Goal: Task Accomplishment & Management: Use online tool/utility

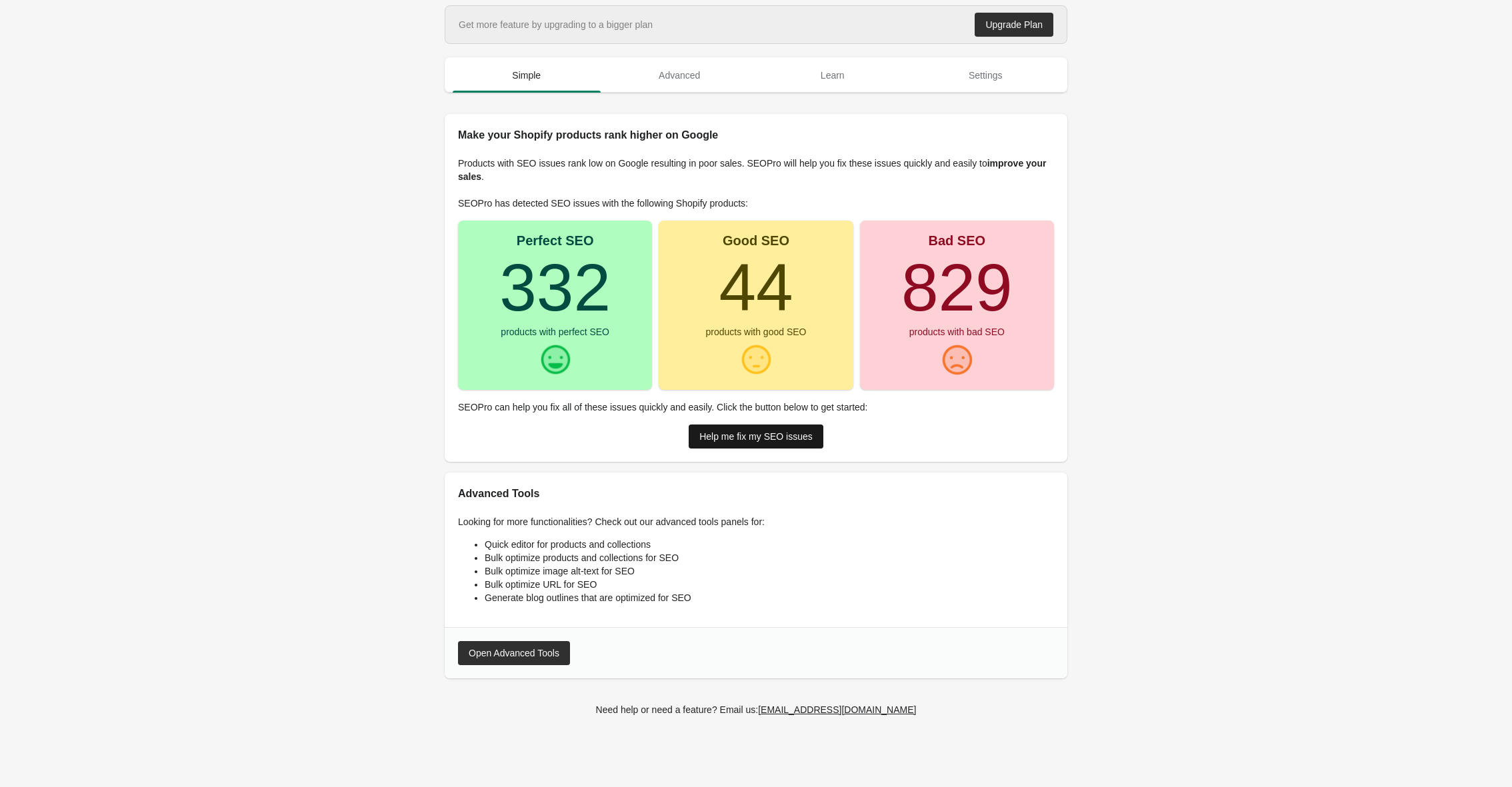
click at [717, 444] on link "Help me fix my SEO issues" at bounding box center [756, 436] width 135 height 24
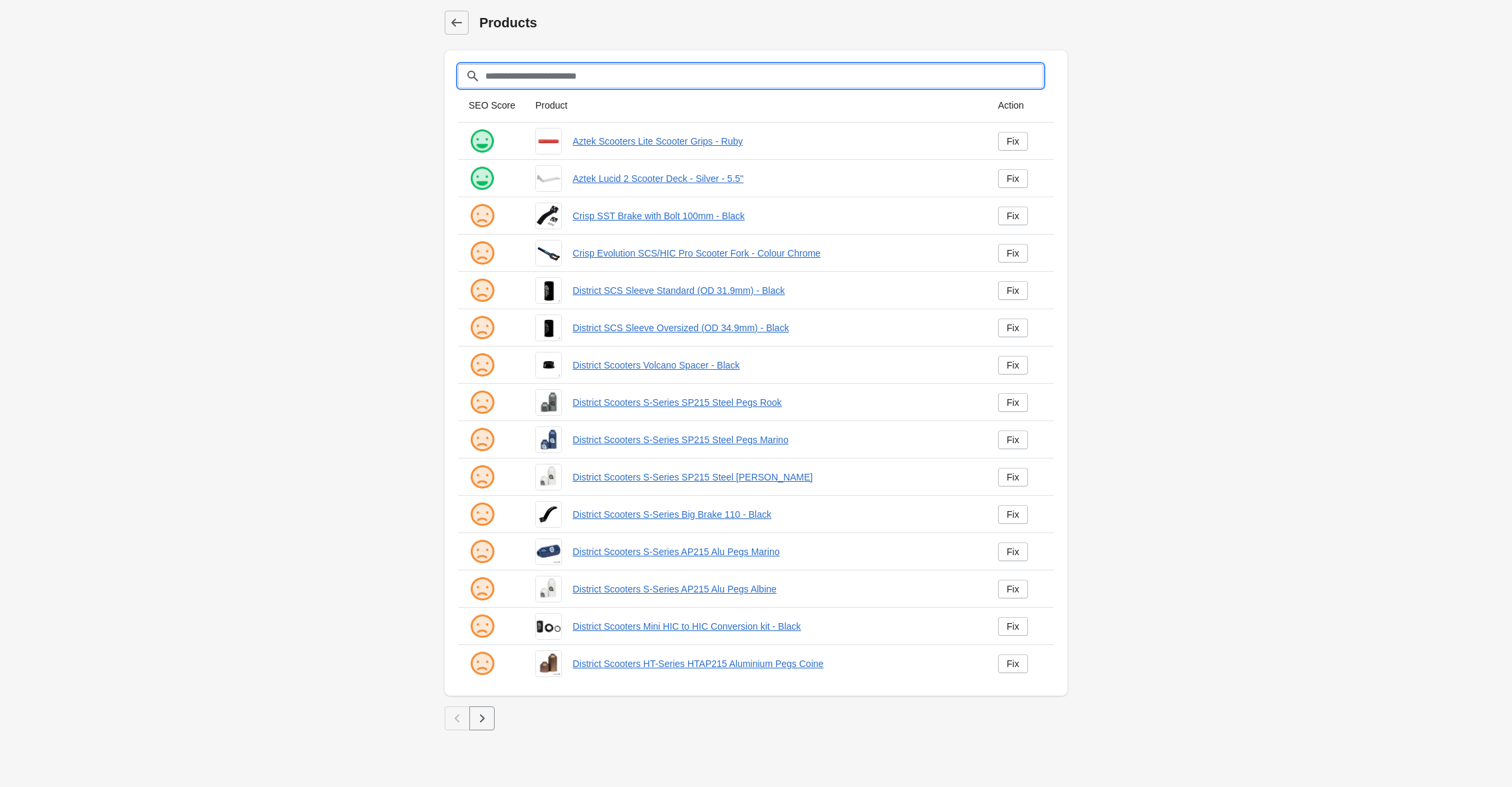
click at [537, 75] on input "Filter[title]" at bounding box center [764, 76] width 558 height 24
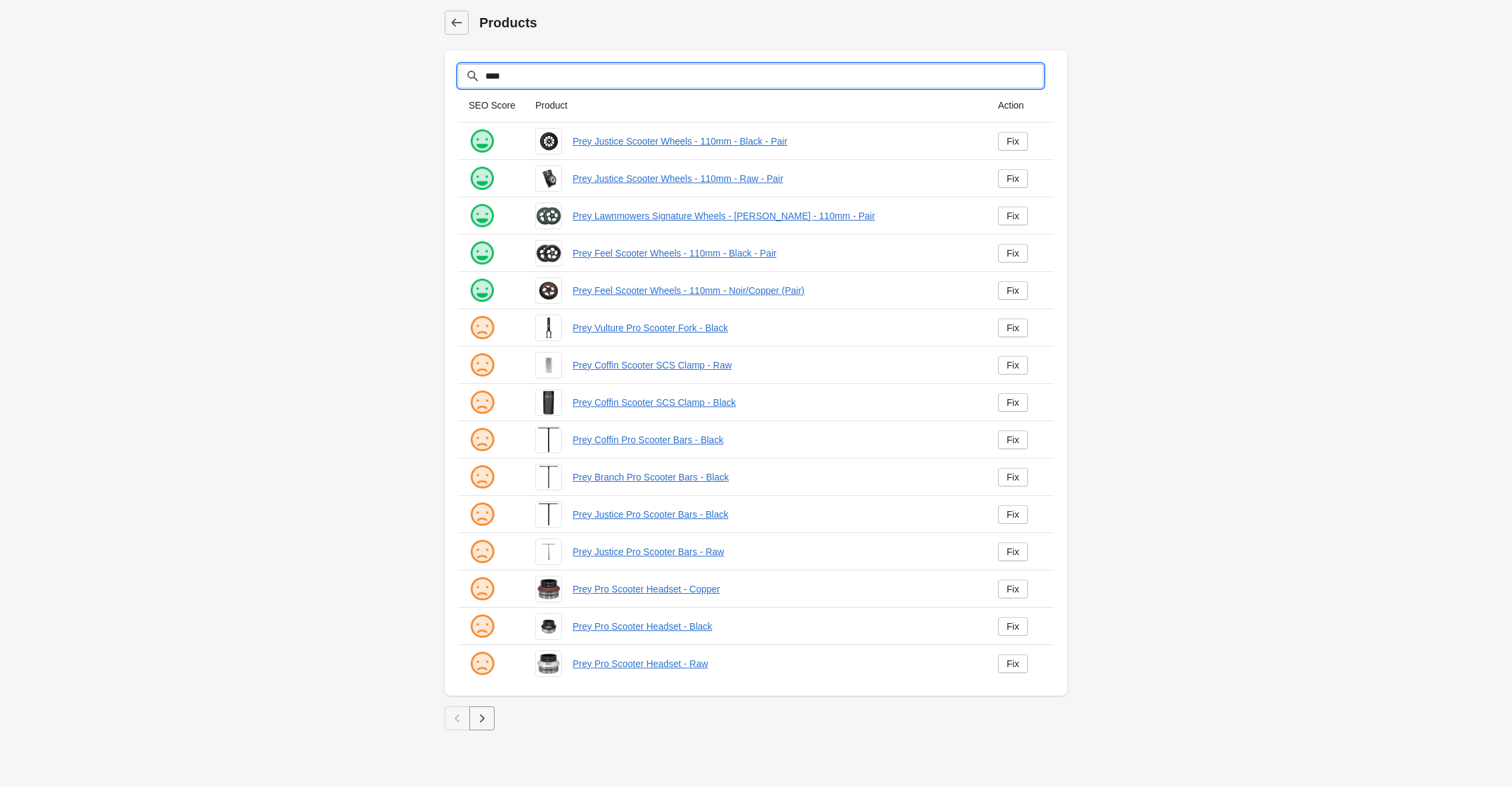
type input "****"
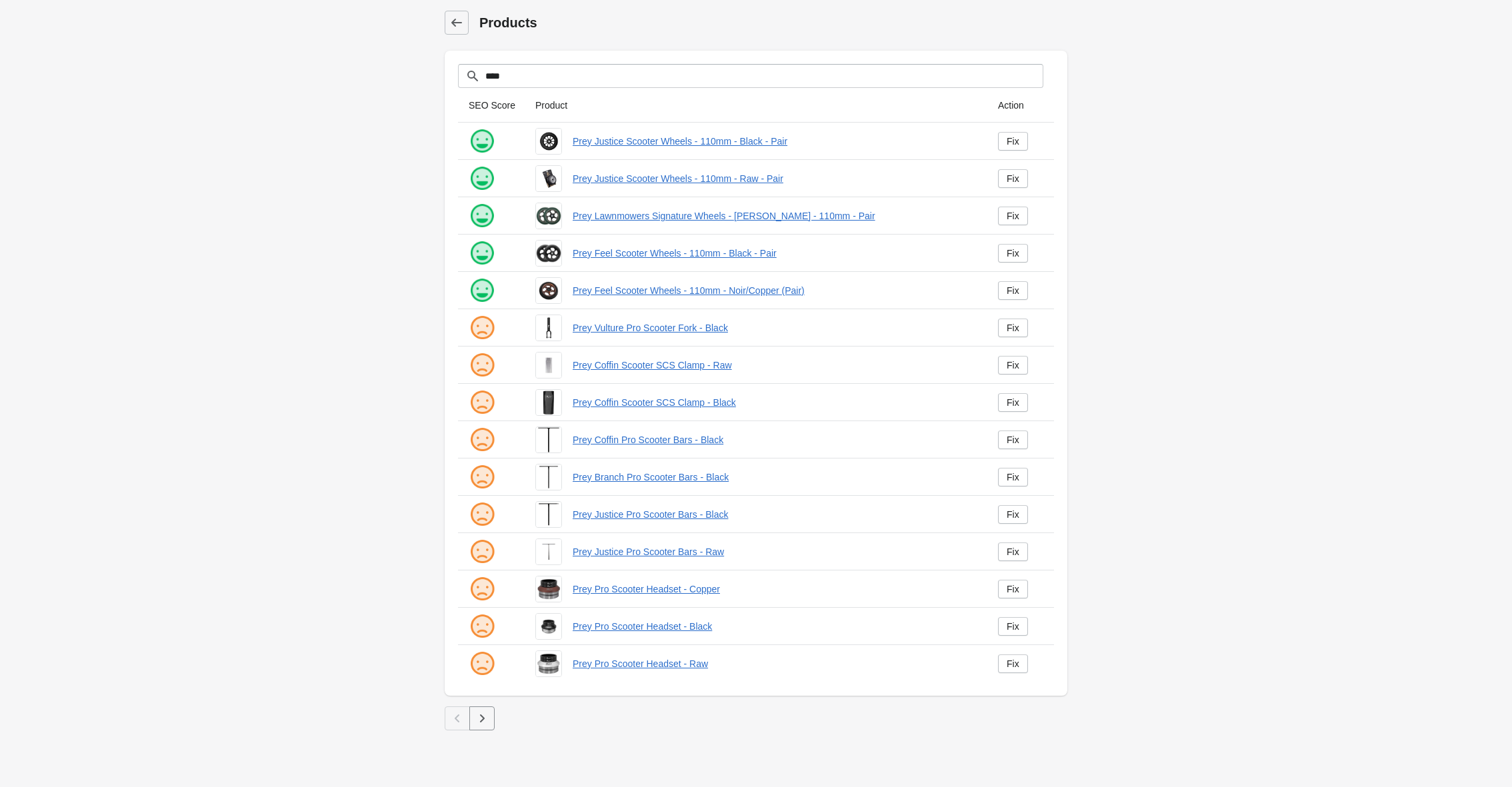
click at [480, 719] on icon "button" at bounding box center [482, 718] width 13 height 13
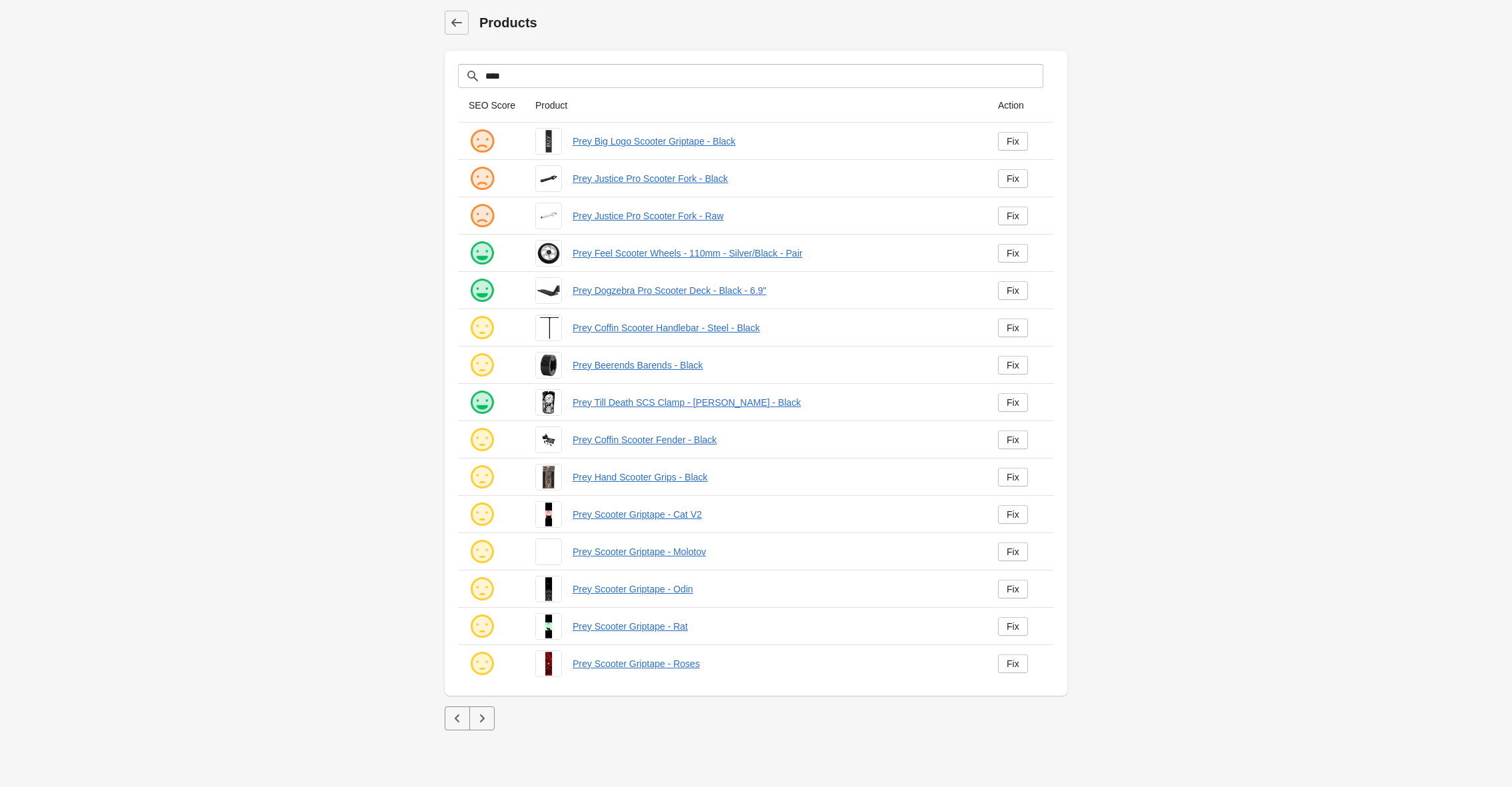
click at [482, 720] on icon "button" at bounding box center [482, 718] width 5 height 8
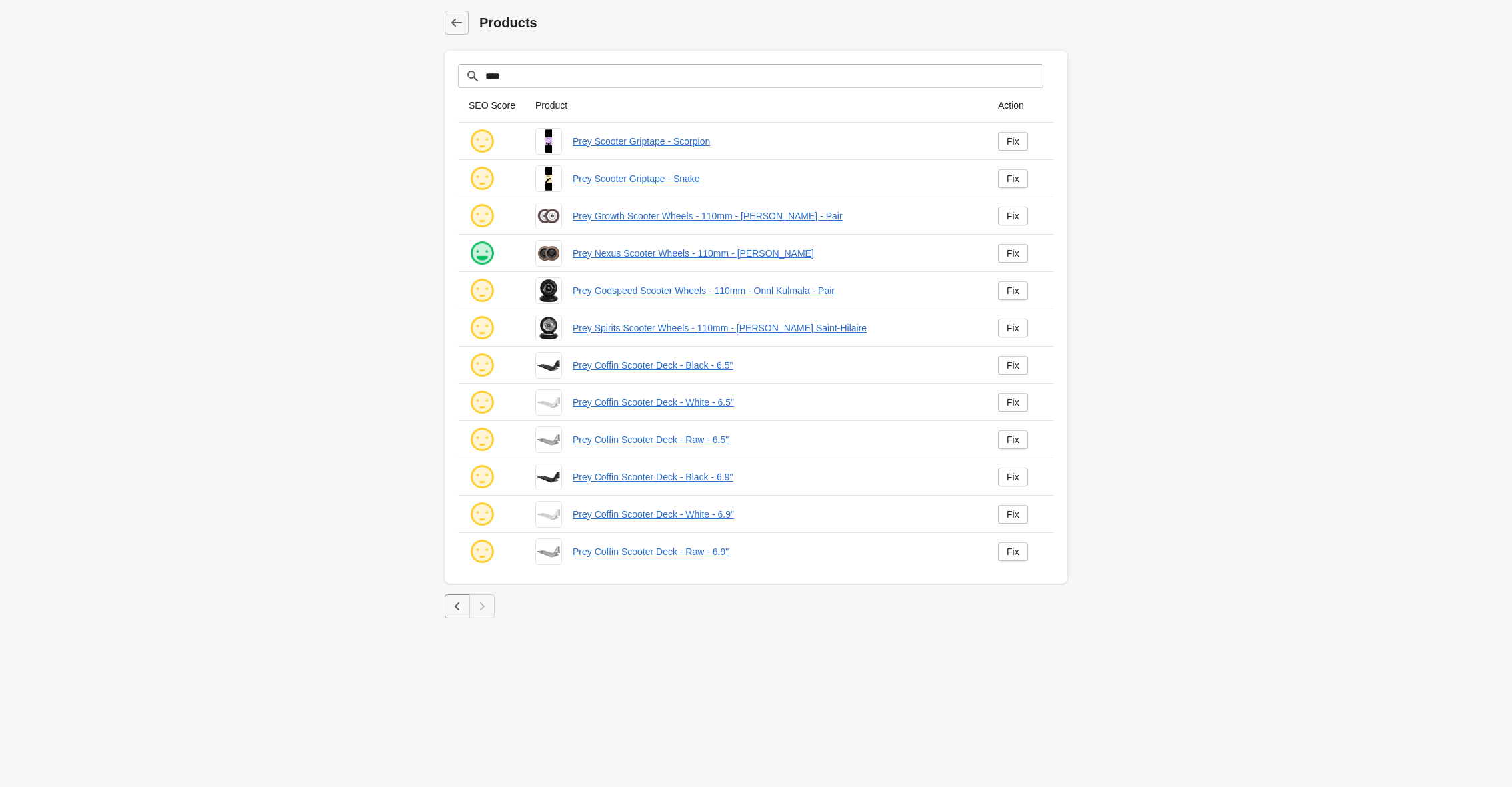
click at [452, 607] on icon "button" at bounding box center [457, 607] width 13 height 13
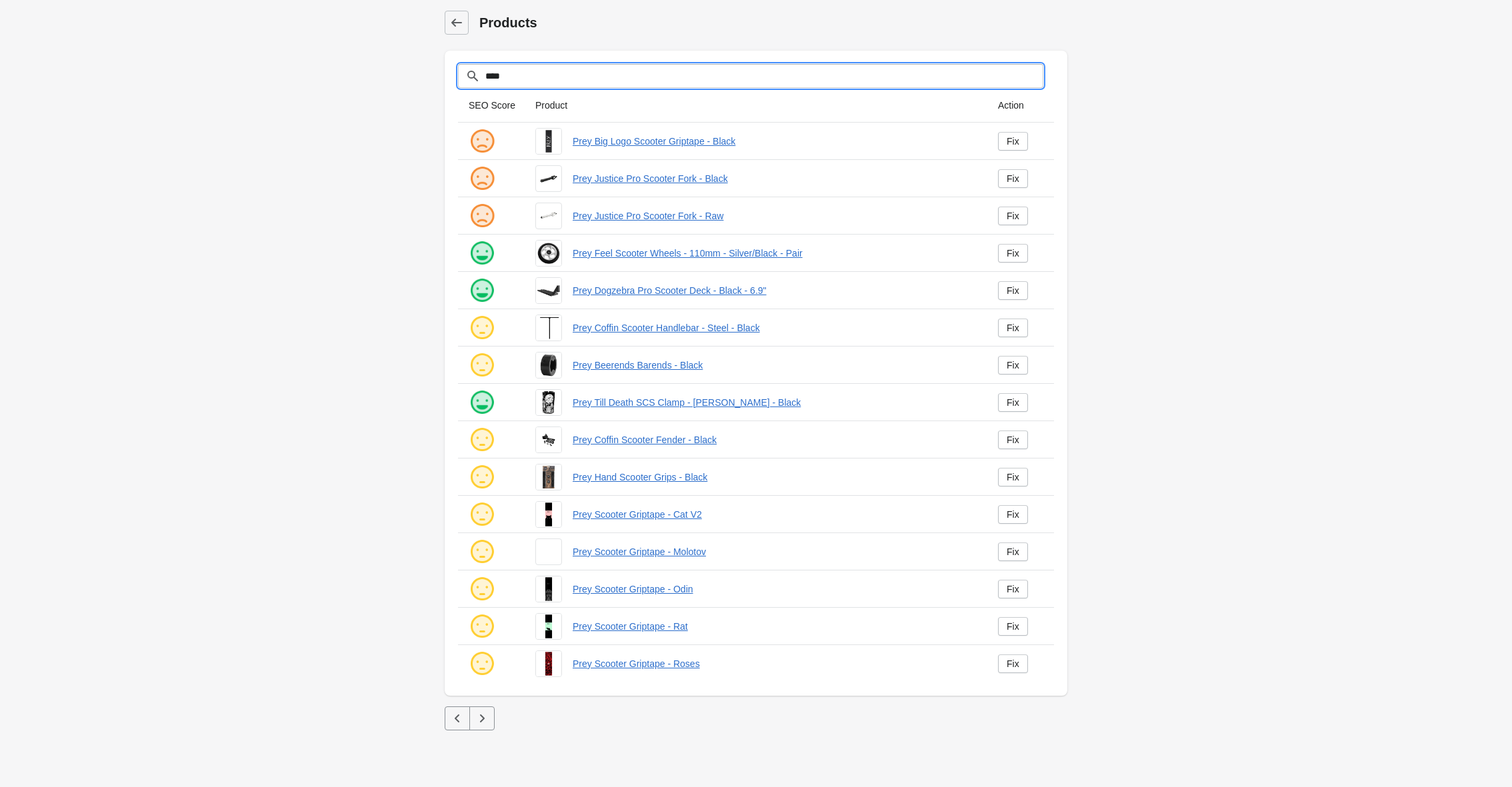
drag, startPoint x: 515, startPoint y: 73, endPoint x: 480, endPoint y: 72, distance: 35.0
click at [480, 72] on div "****" at bounding box center [750, 76] width 585 height 24
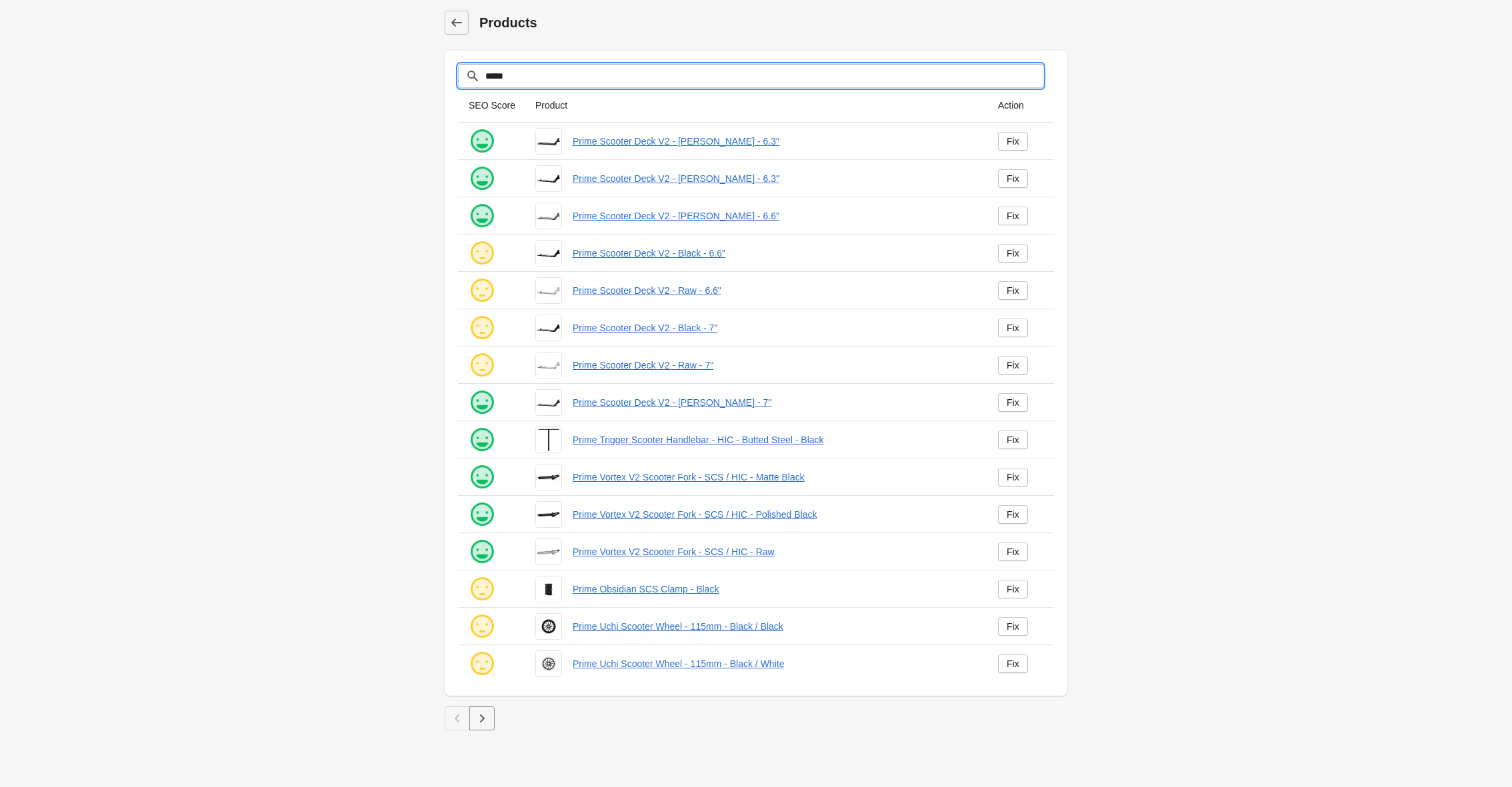
type input "*****"
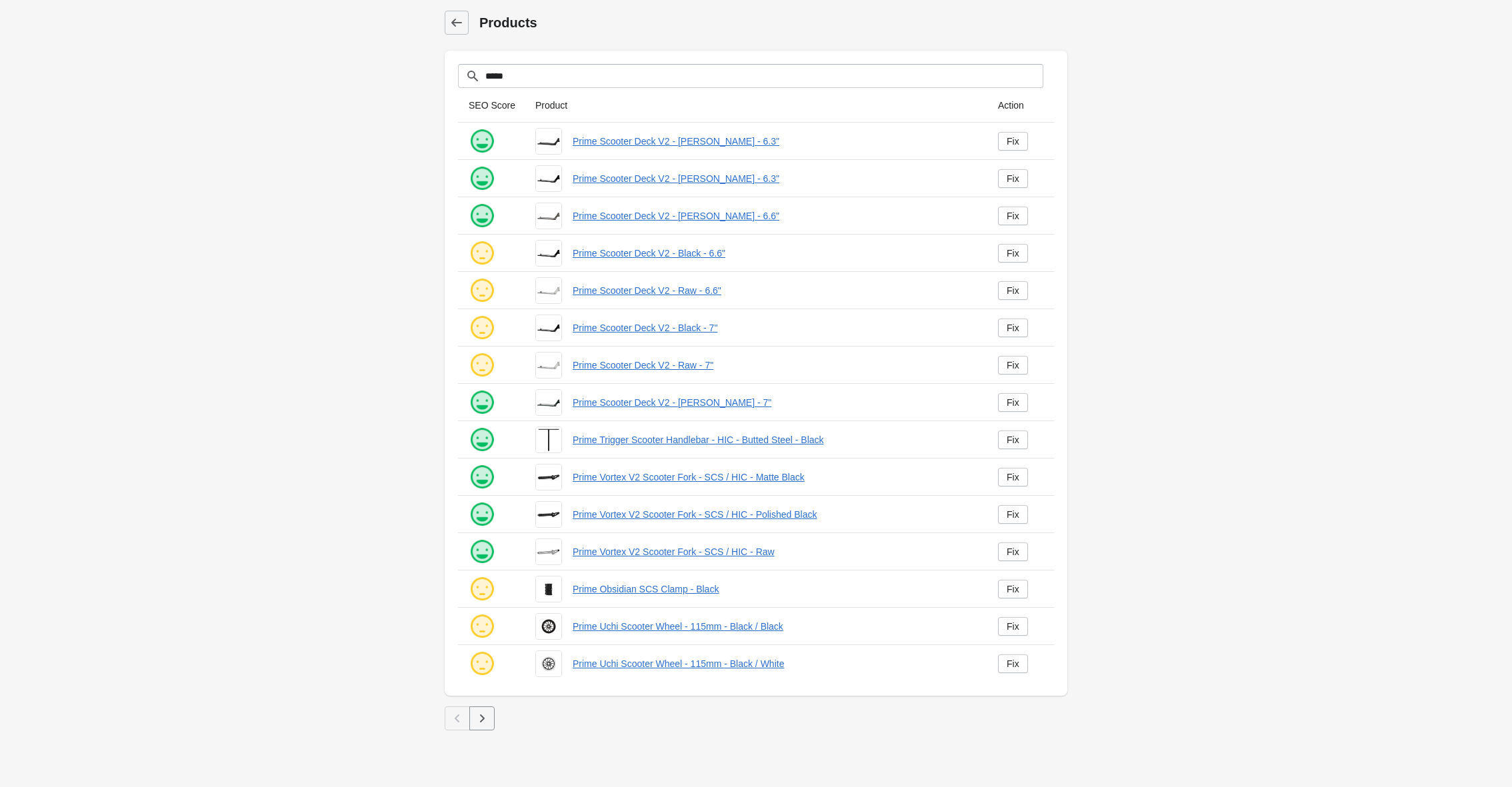
click at [483, 714] on icon "button" at bounding box center [482, 718] width 13 height 13
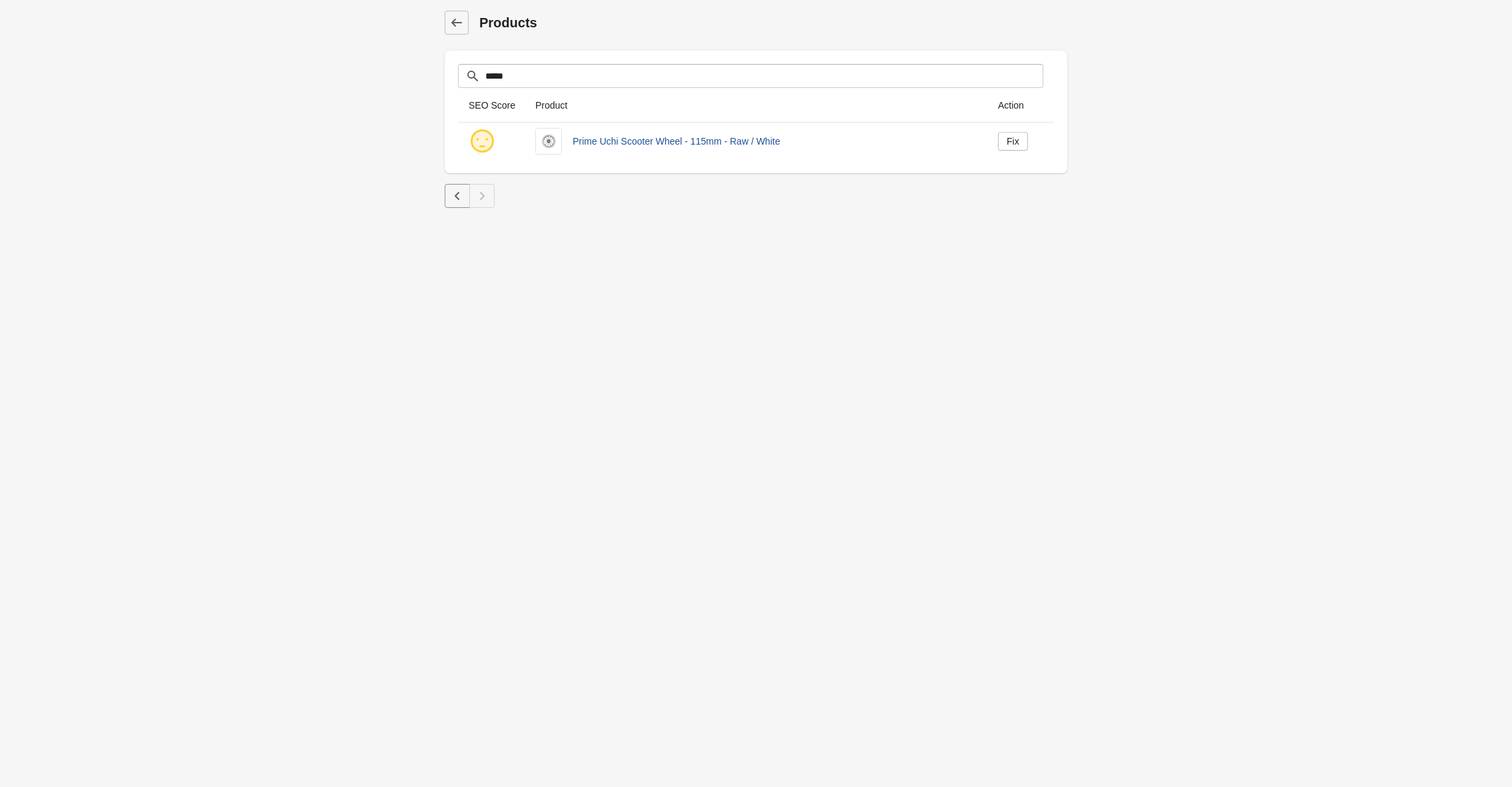
click at [613, 140] on link "Prime Uchi Scooter Wheel - 115mm - Raw / White" at bounding box center [774, 141] width 404 height 13
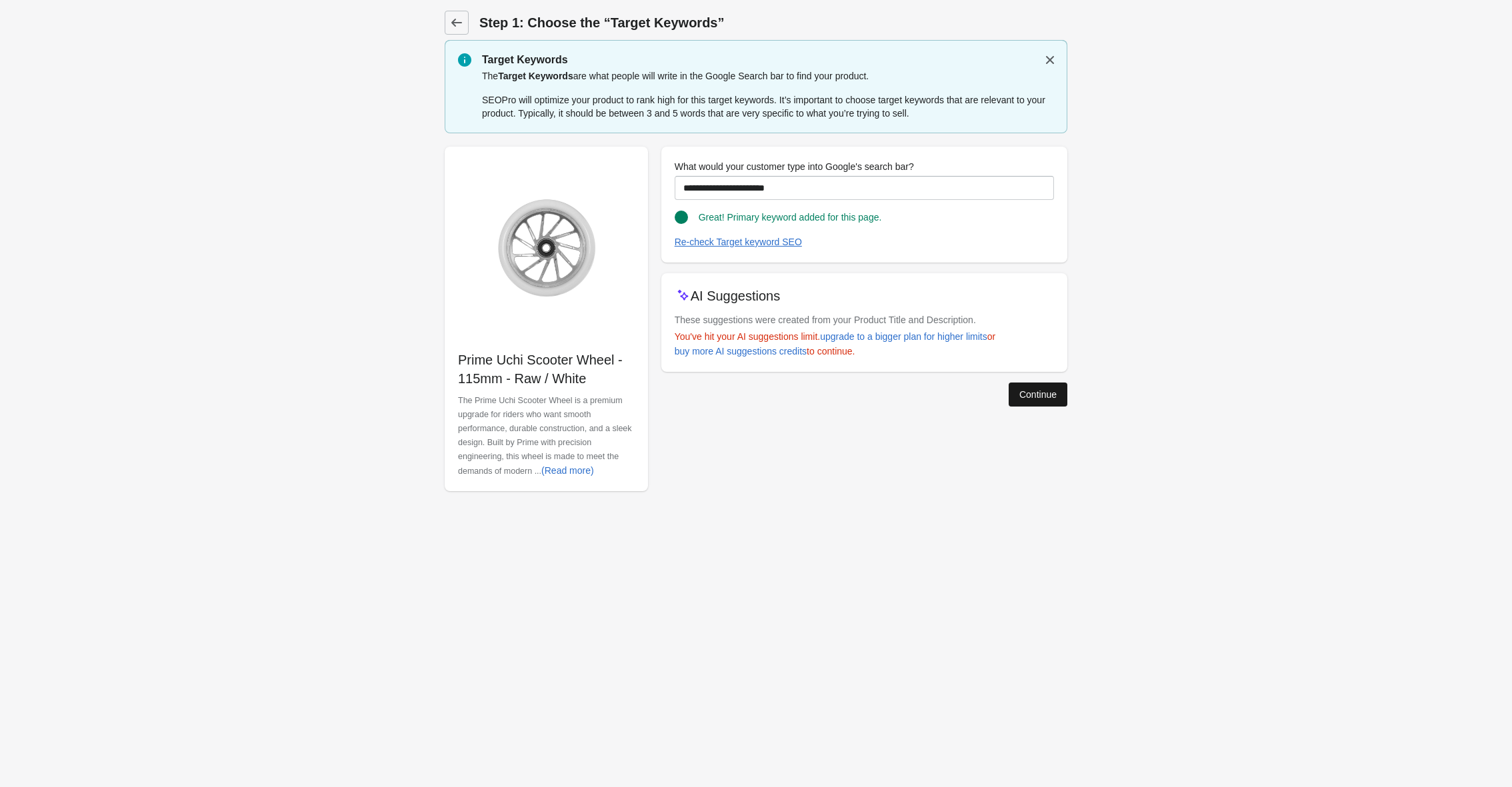
click at [1042, 406] on button "Continue" at bounding box center [1037, 394] width 59 height 24
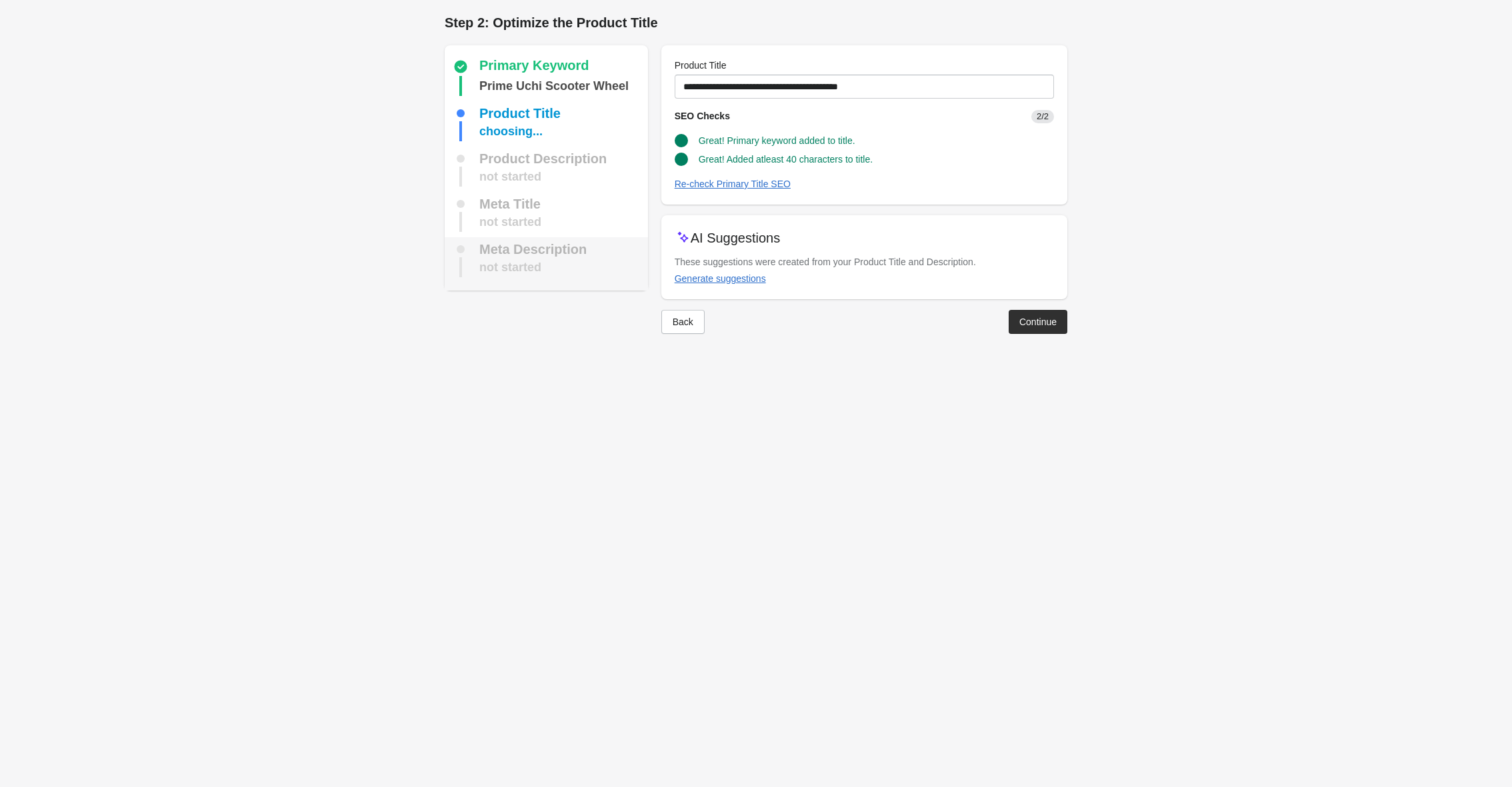
click at [548, 260] on div "not started" at bounding box center [547, 266] width 190 height 20
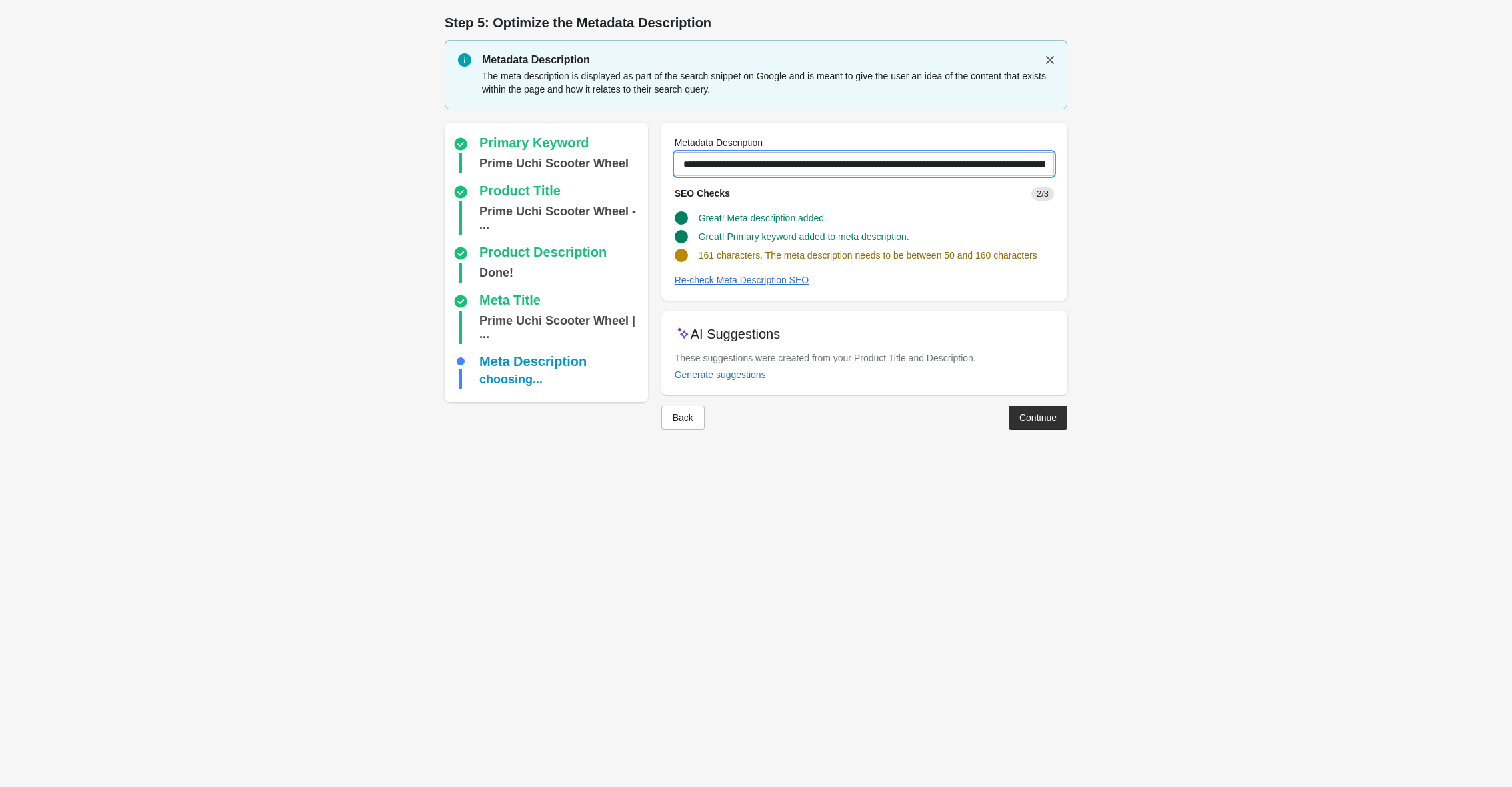
click at [939, 166] on input "**********" at bounding box center [864, 164] width 380 height 24
type input "**********"
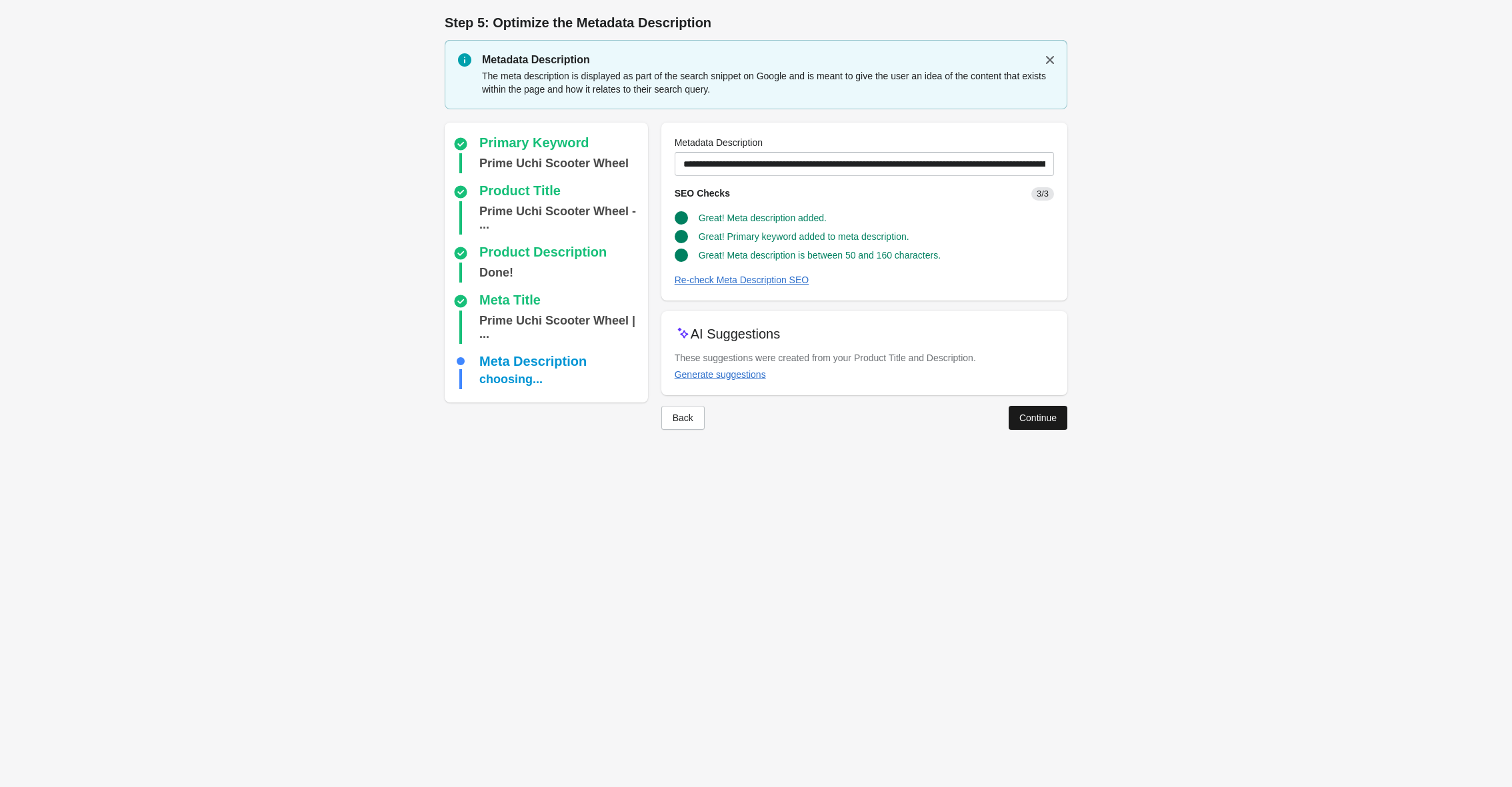
click at [1032, 416] on div "Continue" at bounding box center [1037, 417] width 37 height 10
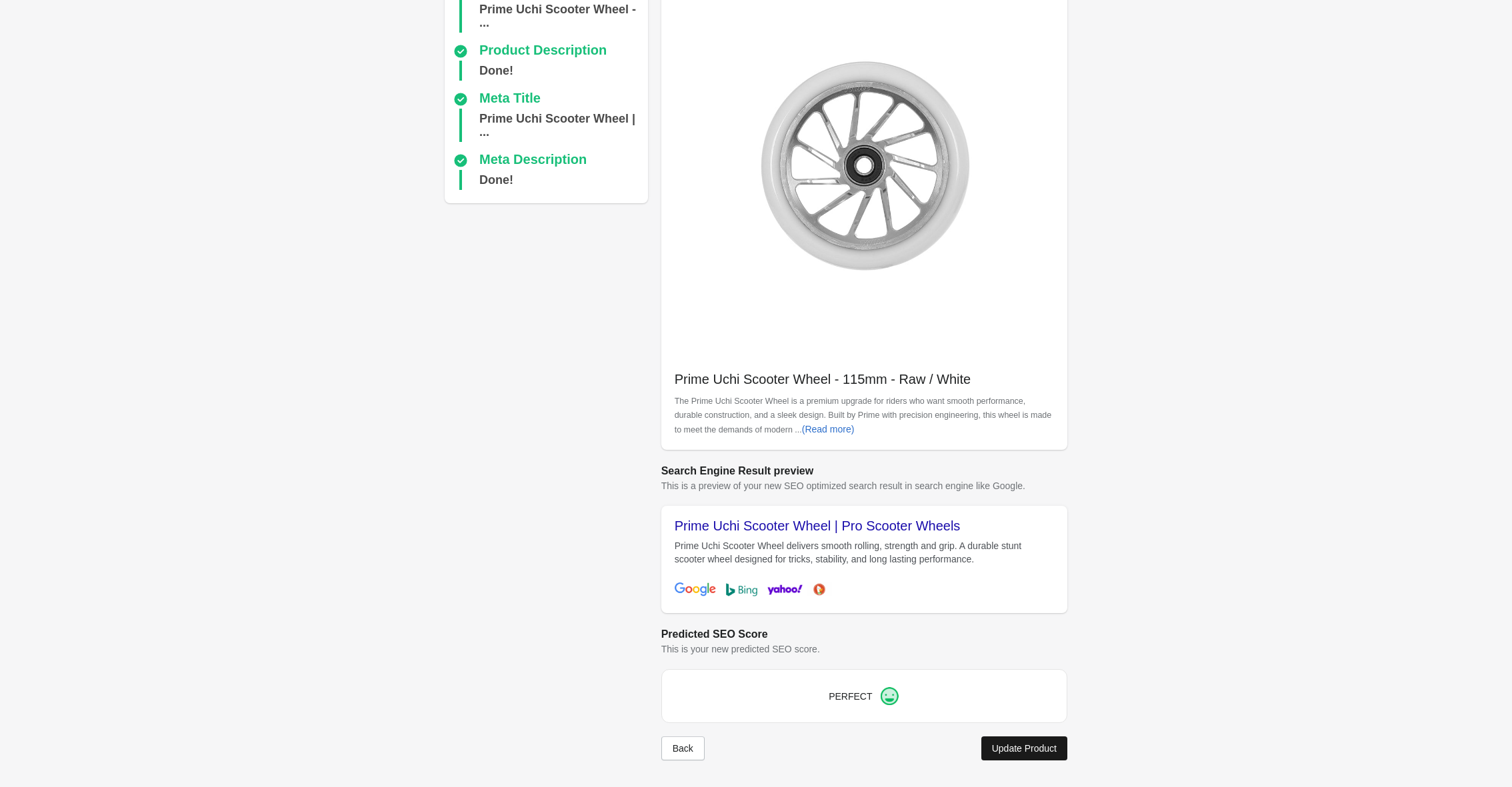
scroll to position [125, 0]
click at [1013, 751] on div "Update Product" at bounding box center [1024, 748] width 64 height 10
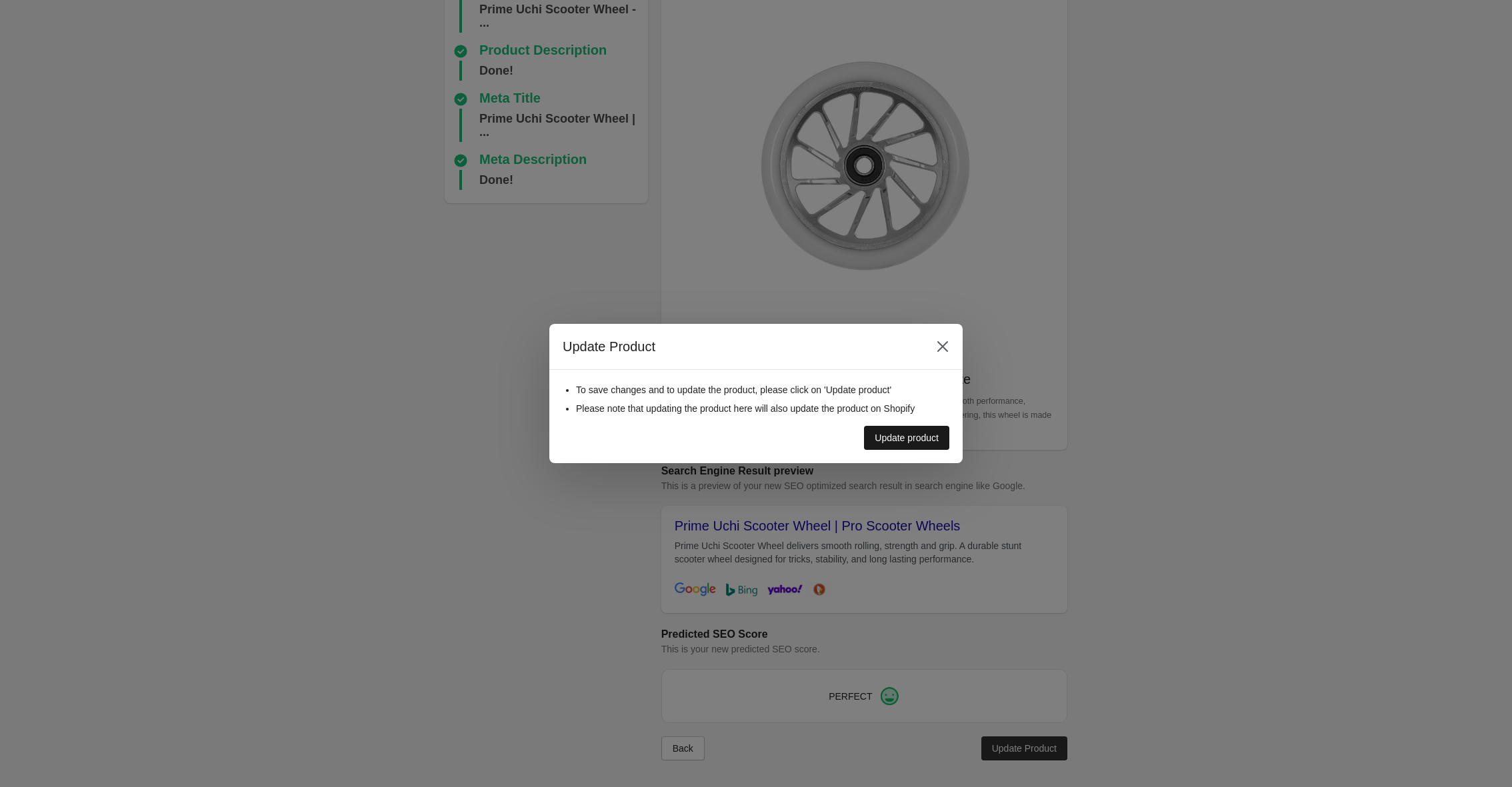
click at [913, 436] on div "Update product" at bounding box center [906, 437] width 64 height 10
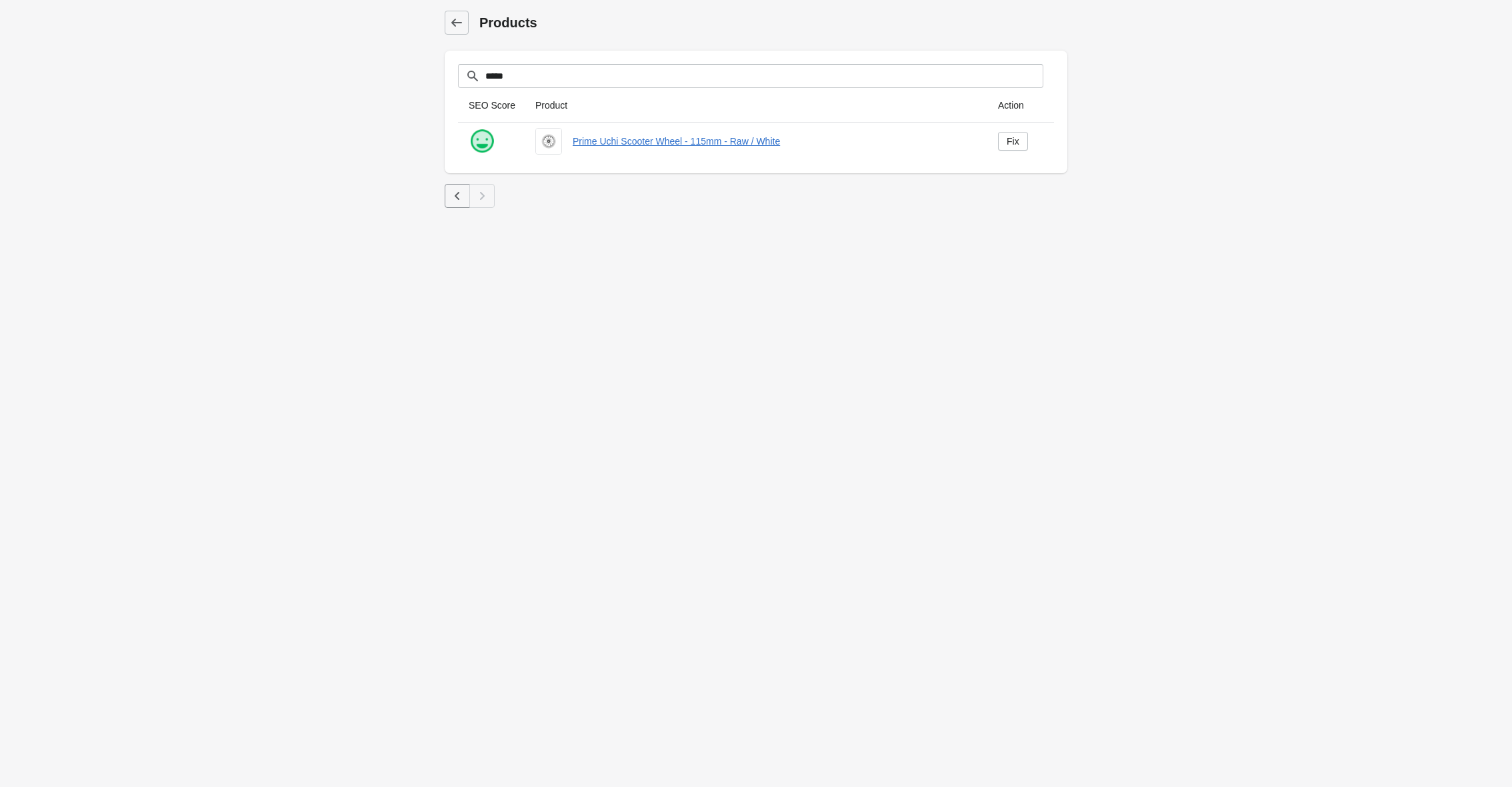
click at [452, 187] on button "button" at bounding box center [457, 196] width 25 height 24
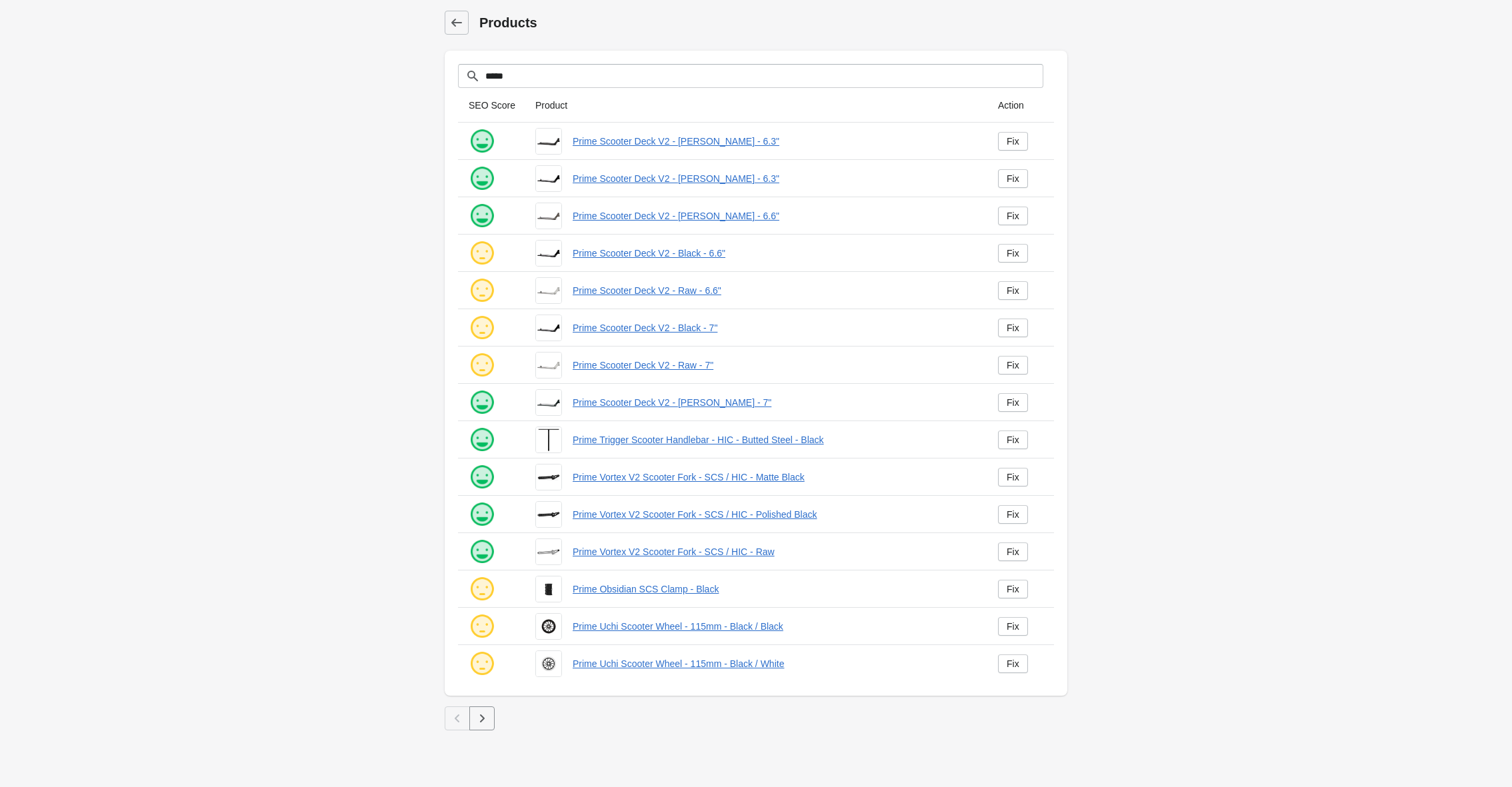
click at [488, 720] on icon "button" at bounding box center [482, 718] width 13 height 13
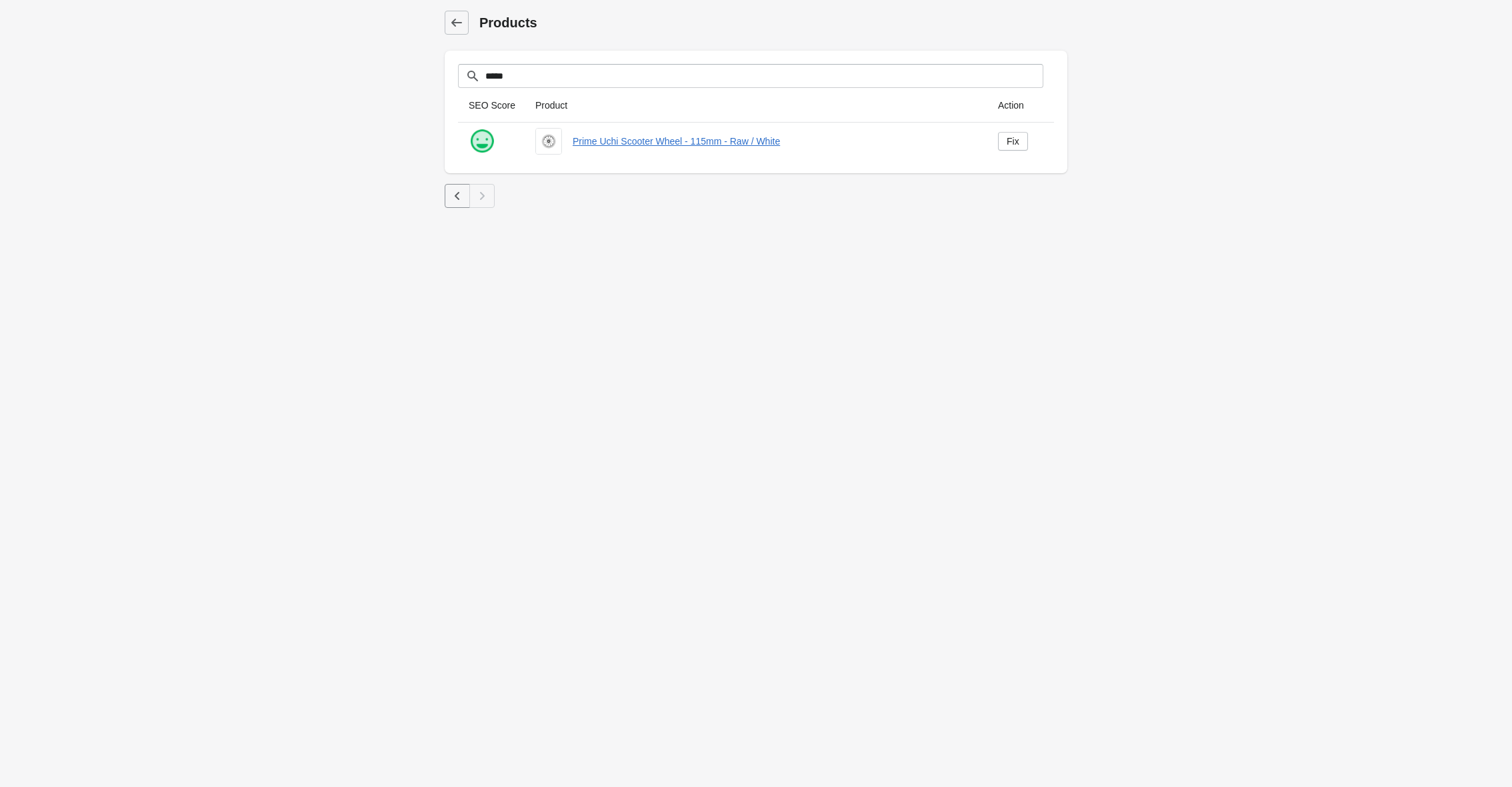
click at [452, 190] on icon "button" at bounding box center [457, 195] width 13 height 13
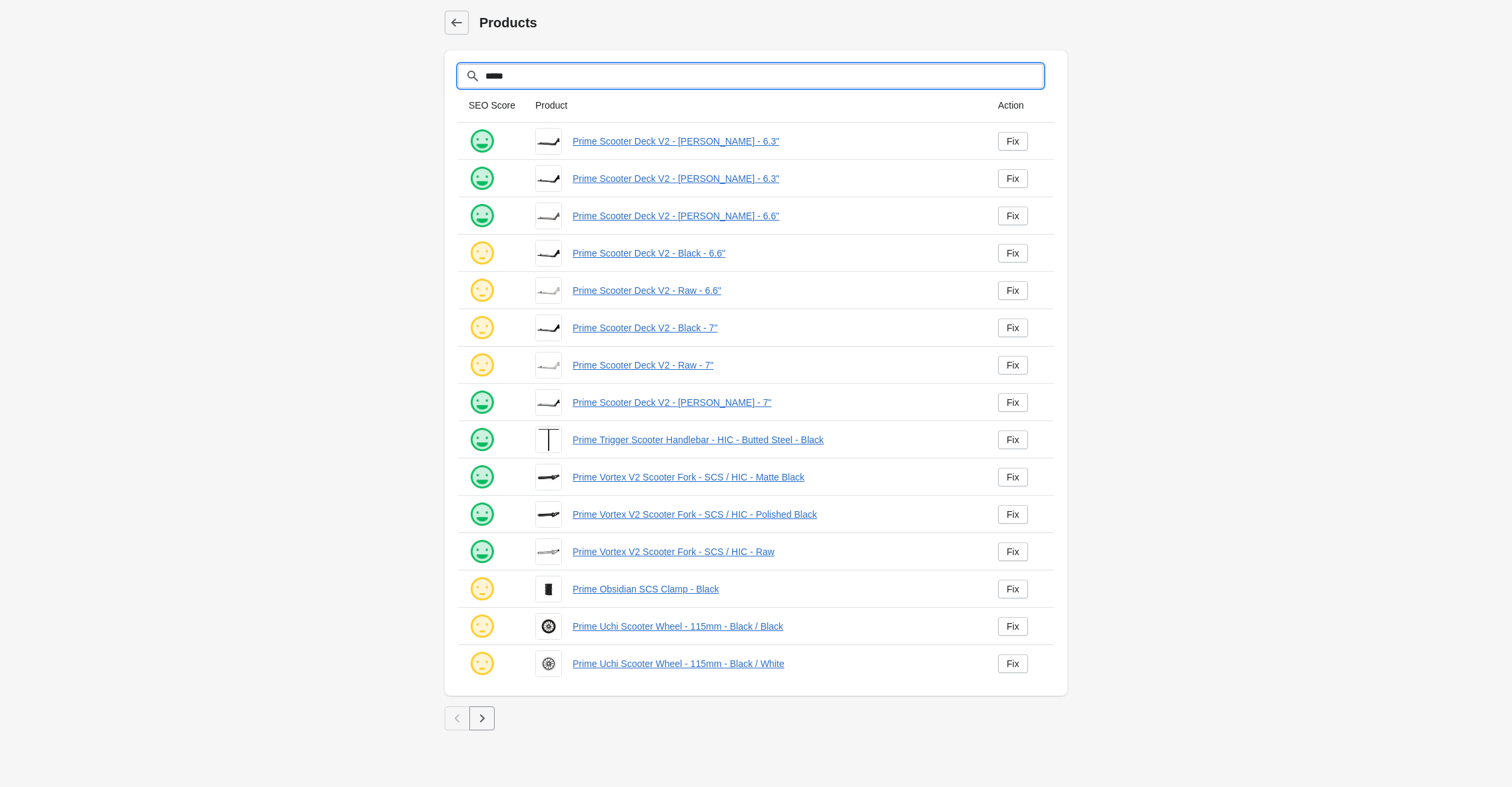
drag, startPoint x: 528, startPoint y: 80, endPoint x: 460, endPoint y: 80, distance: 68.0
click at [460, 80] on div "*****" at bounding box center [750, 76] width 585 height 24
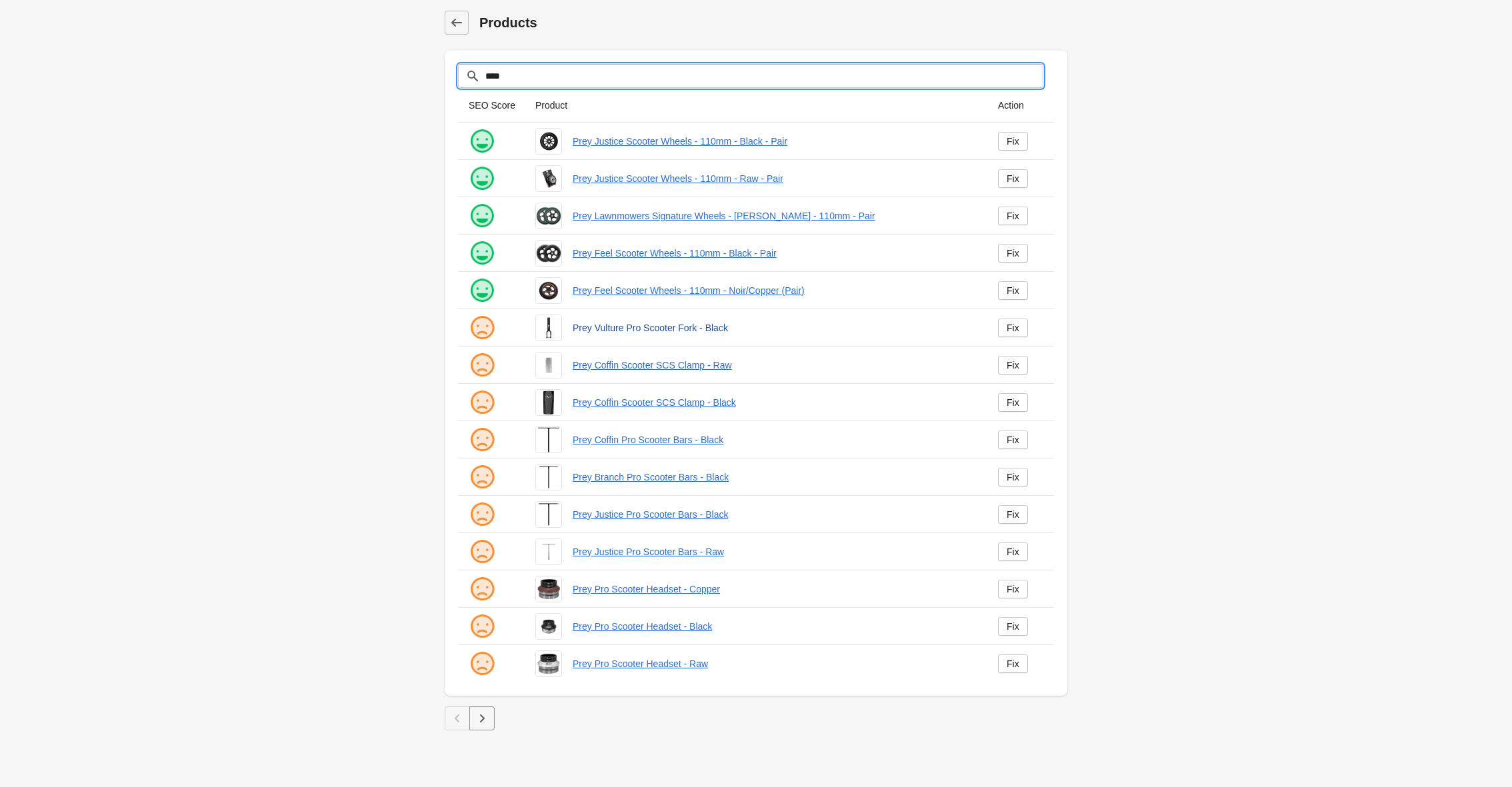
type input "****"
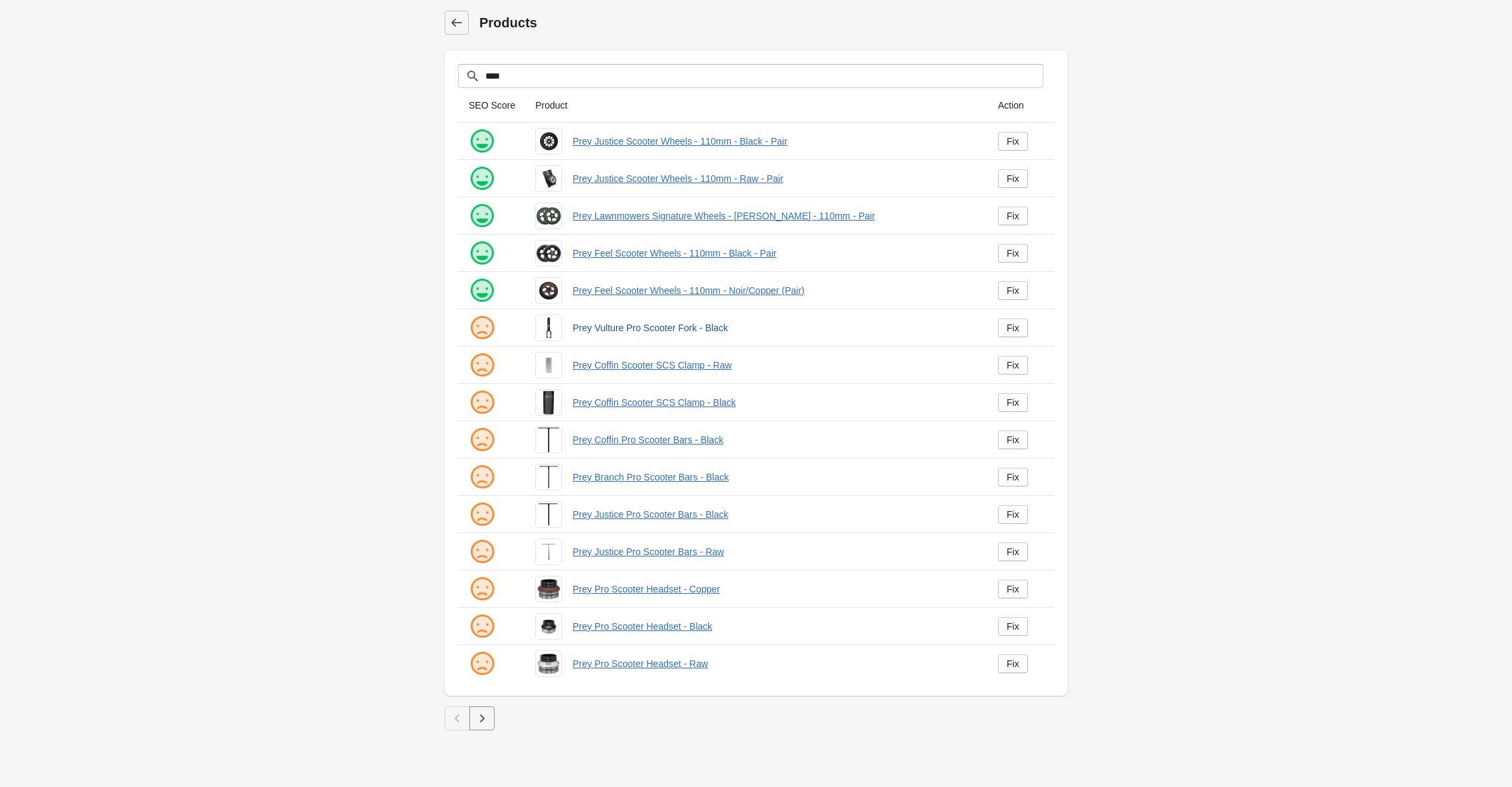
click at [605, 332] on link "Prey Vulture Pro Scooter Fork - Black" at bounding box center [774, 327] width 404 height 13
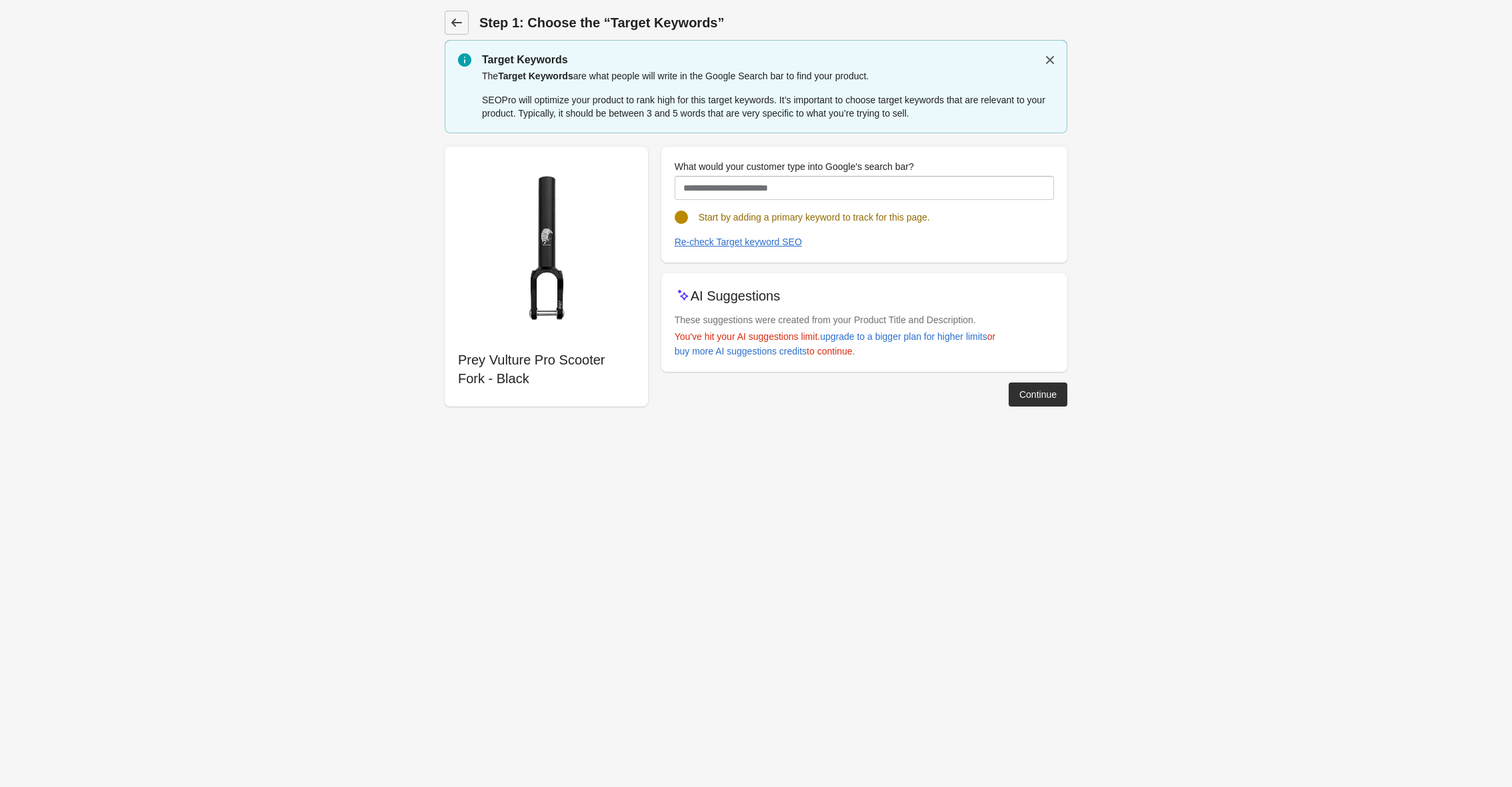
click at [452, 14] on link at bounding box center [457, 22] width 24 height 24
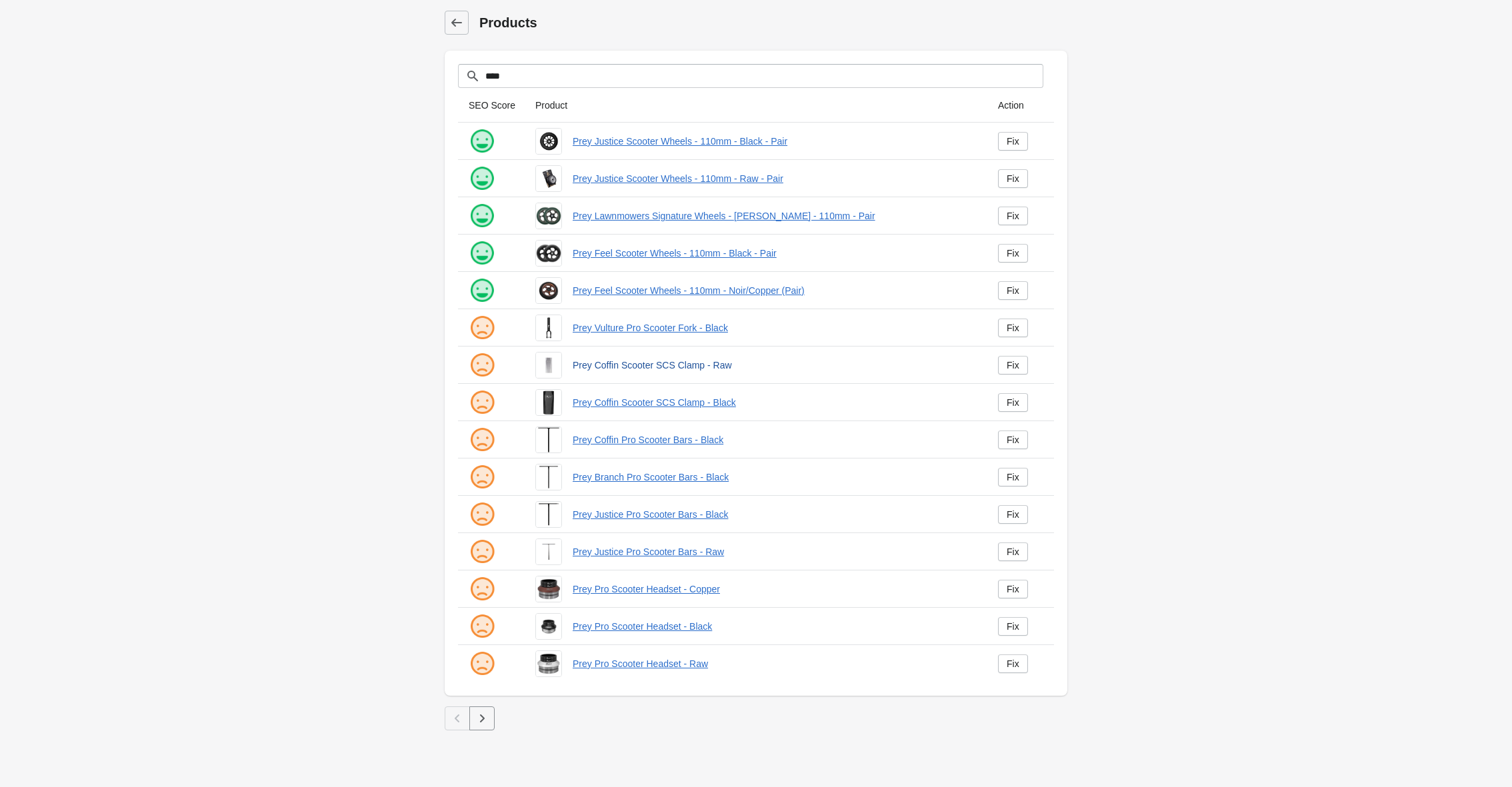
click at [621, 367] on link "Prey Coffin Scooter SCS Clamp - Raw" at bounding box center [774, 365] width 404 height 13
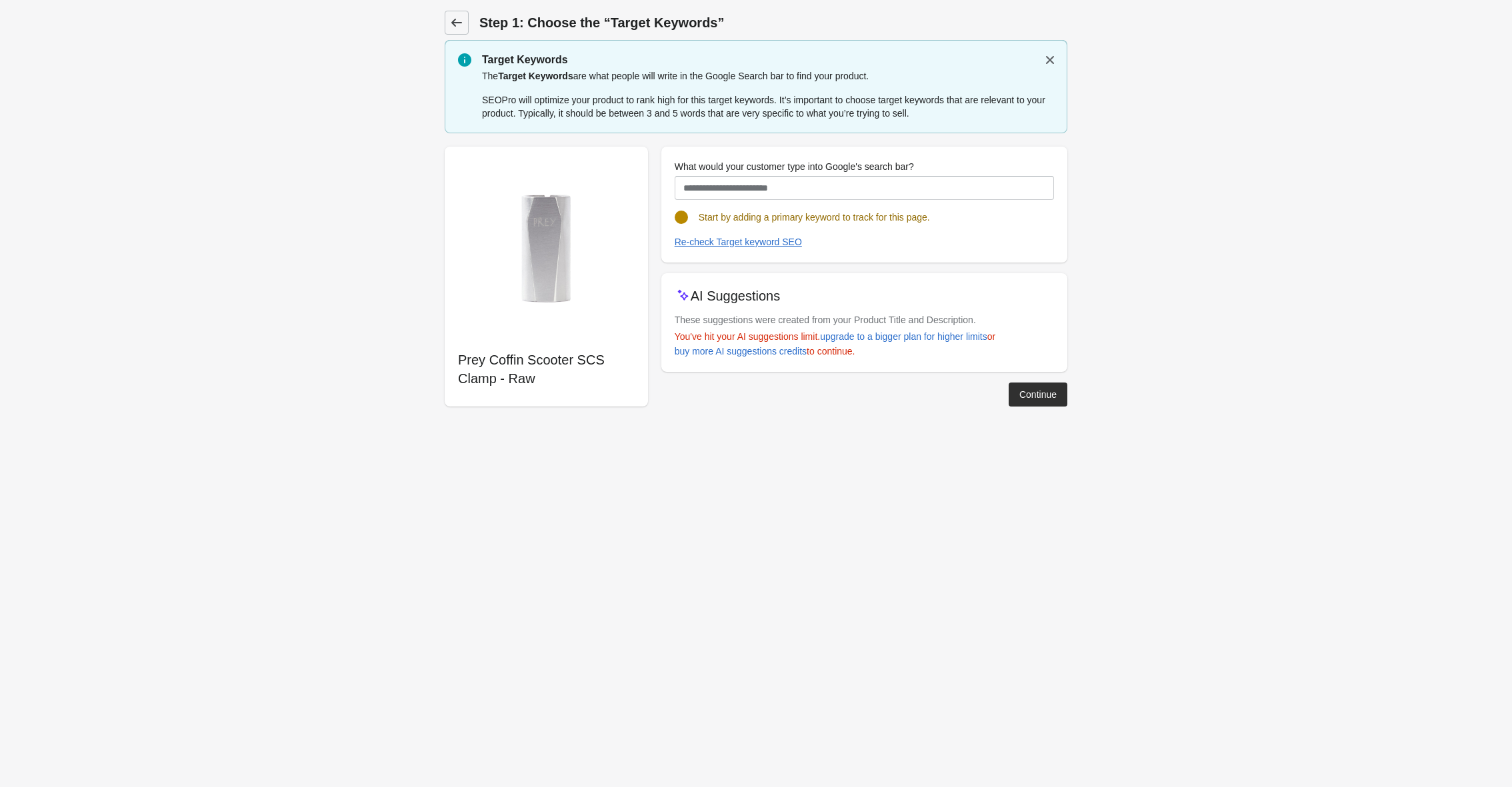
click at [466, 27] on link at bounding box center [457, 22] width 24 height 24
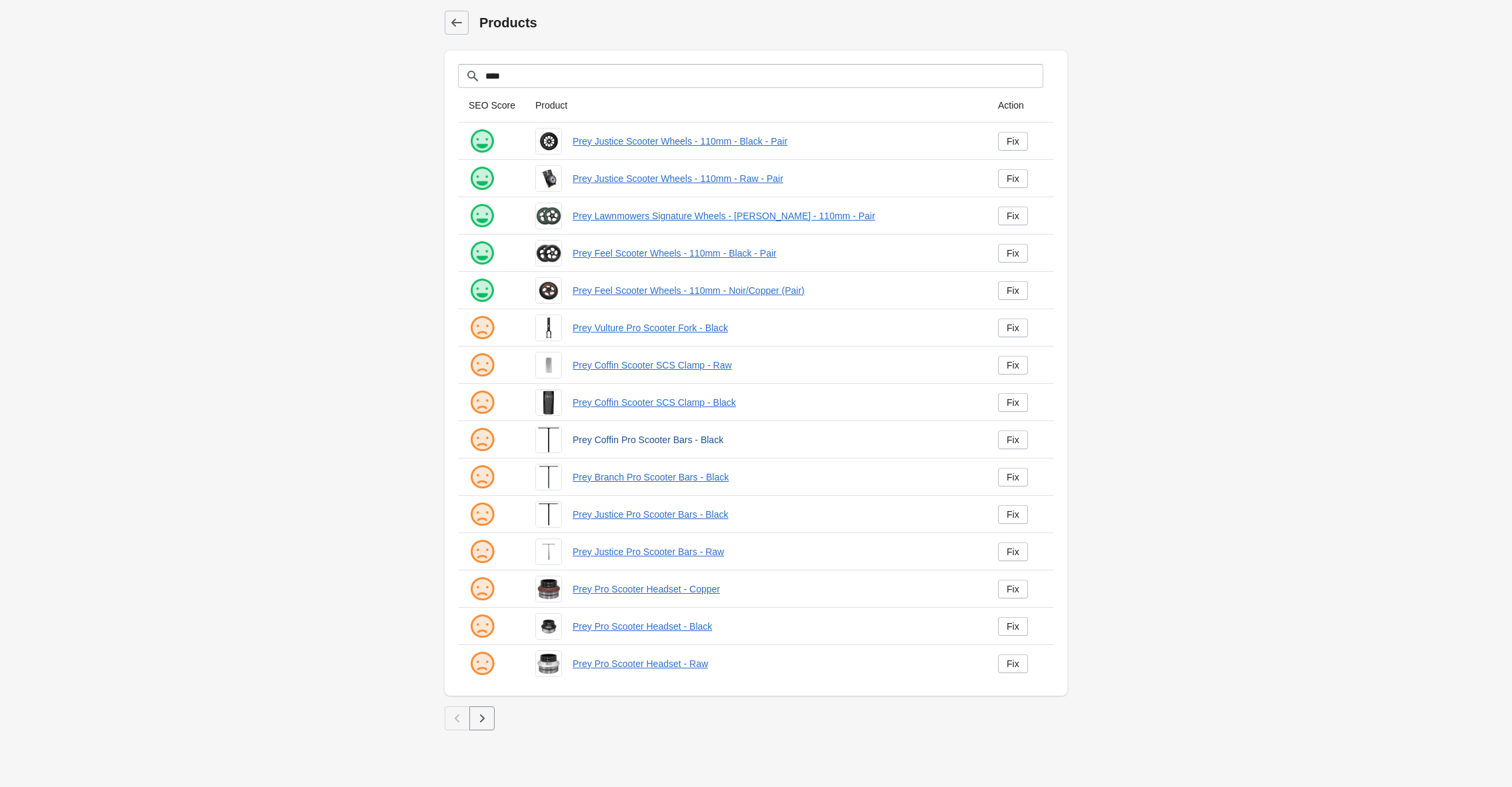
click at [594, 438] on link "Prey Coffin Pro Scooter Bars - Black" at bounding box center [774, 440] width 404 height 13
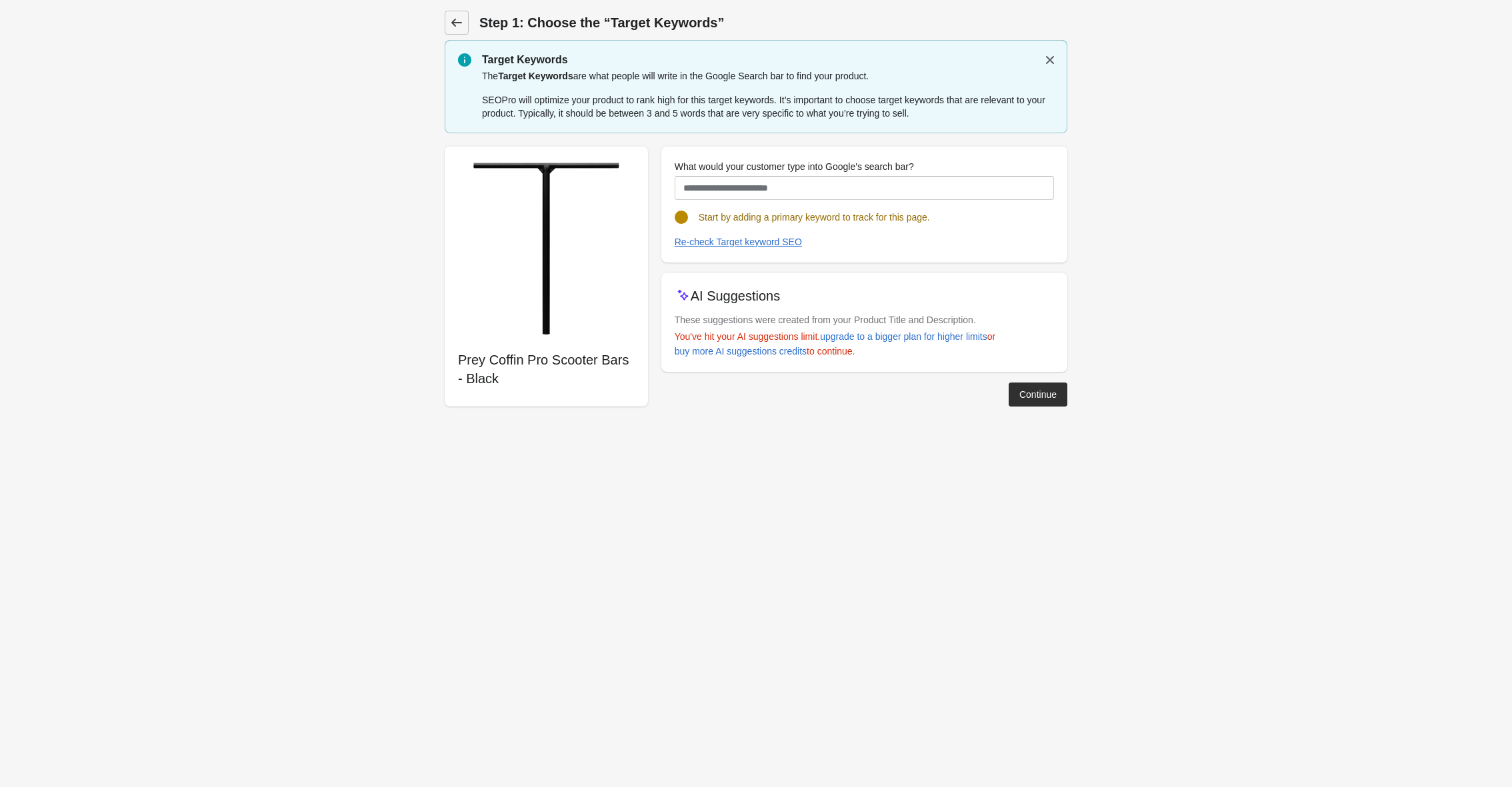
click at [462, 27] on icon at bounding box center [457, 22] width 13 height 13
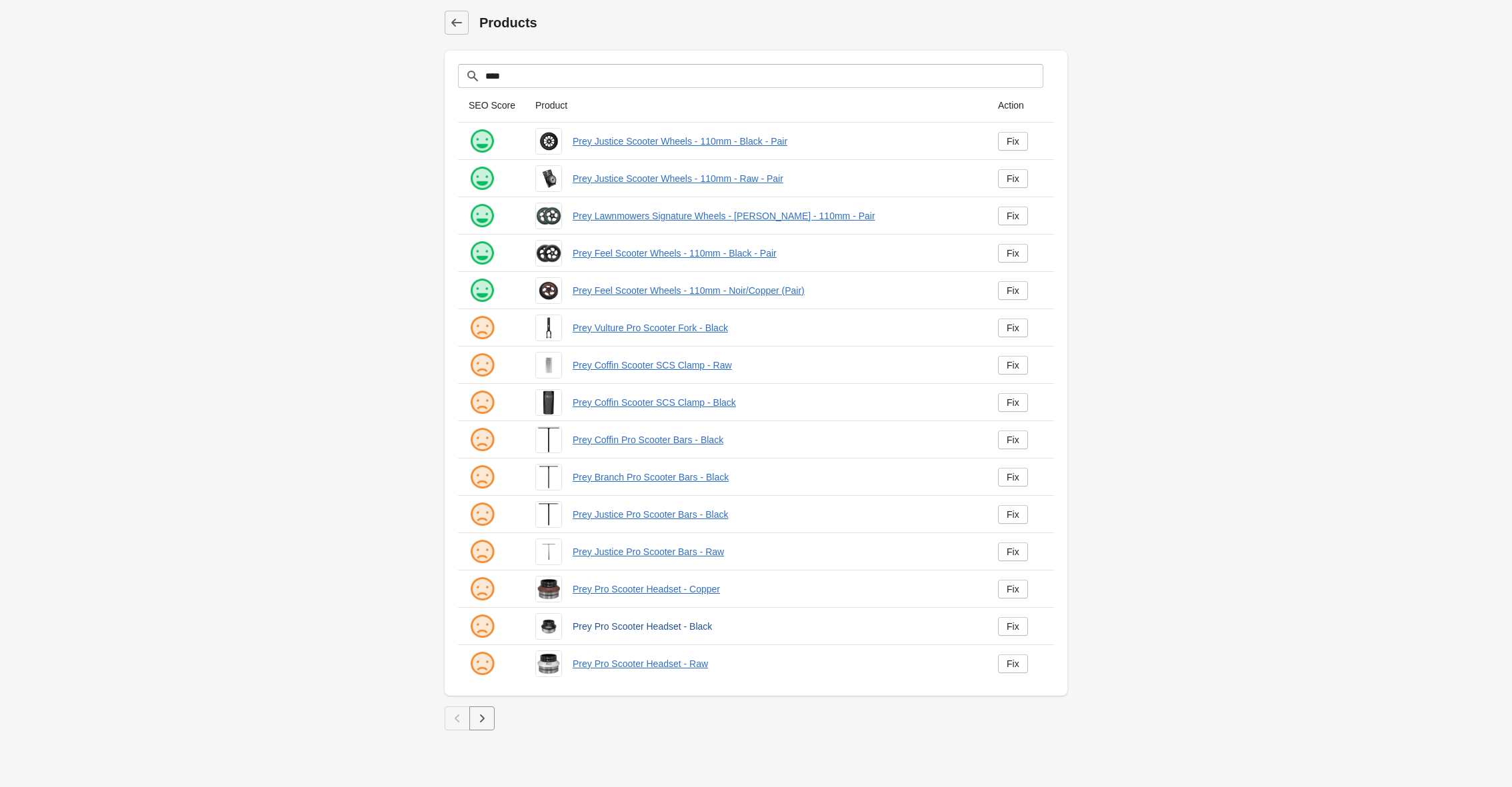
click at [604, 630] on link "Prey Pro Scooter Headset - Black" at bounding box center [774, 626] width 404 height 13
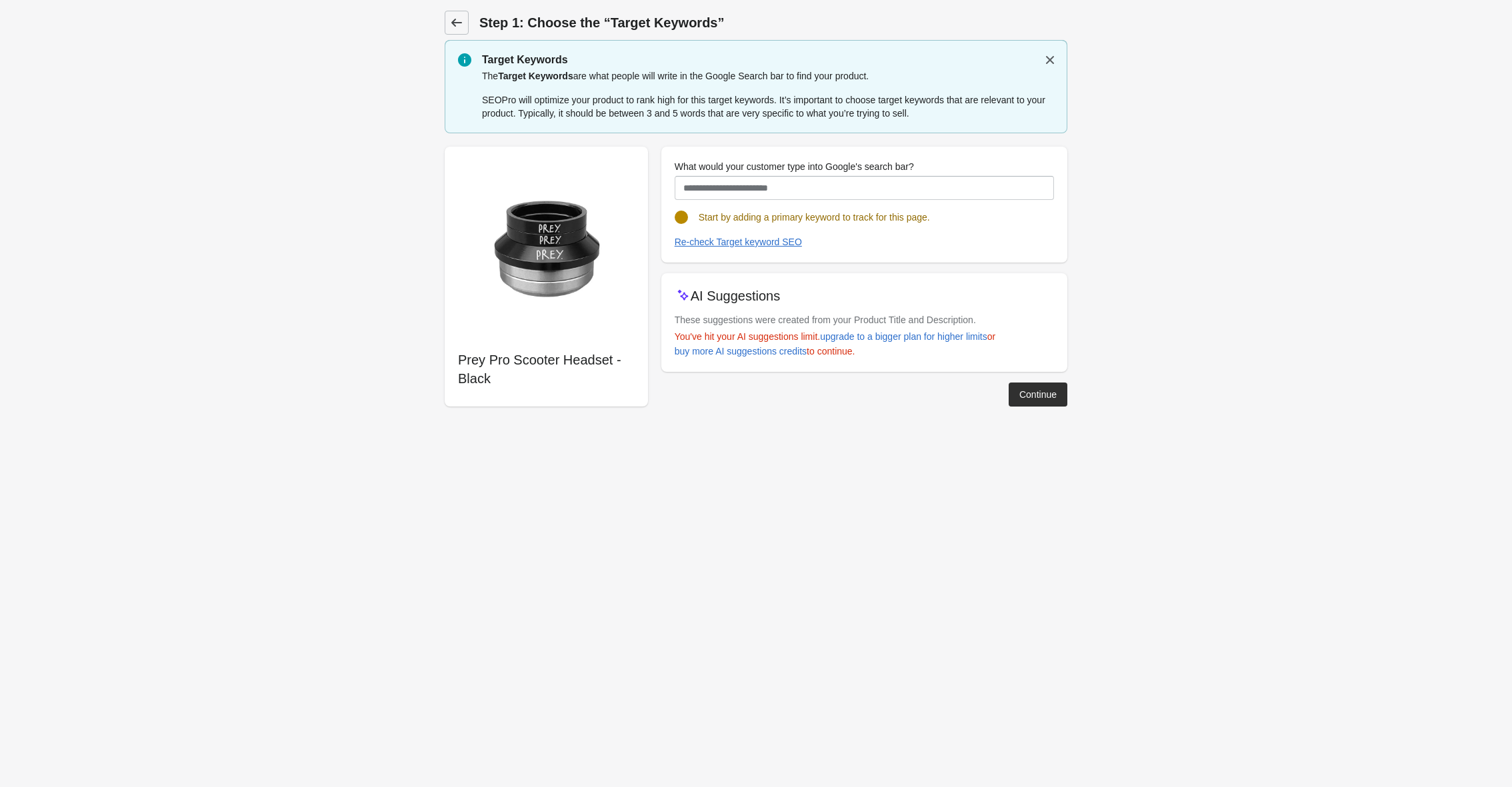
click at [459, 26] on icon at bounding box center [457, 22] width 13 height 13
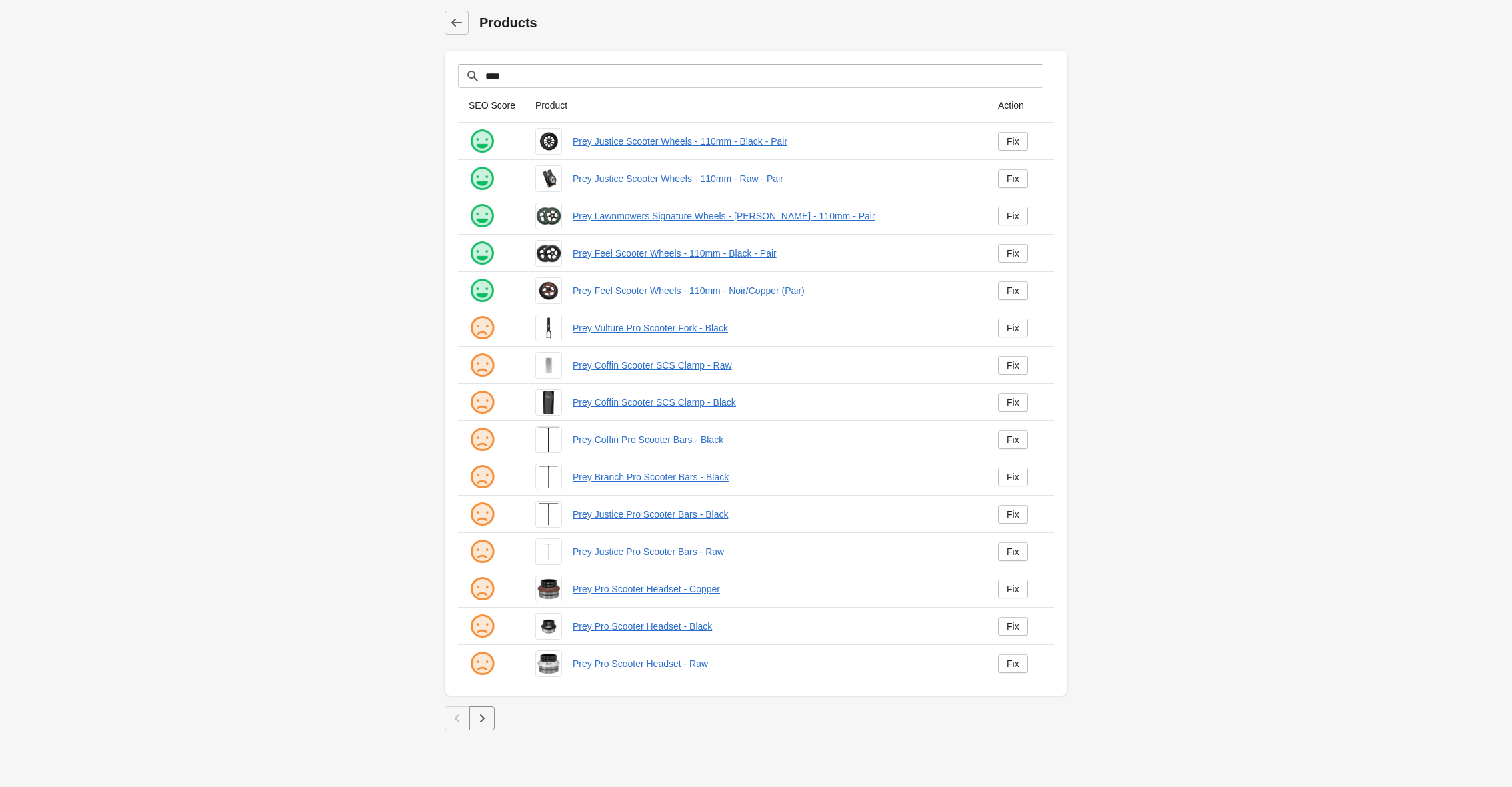
click at [483, 720] on icon "button" at bounding box center [482, 718] width 5 height 8
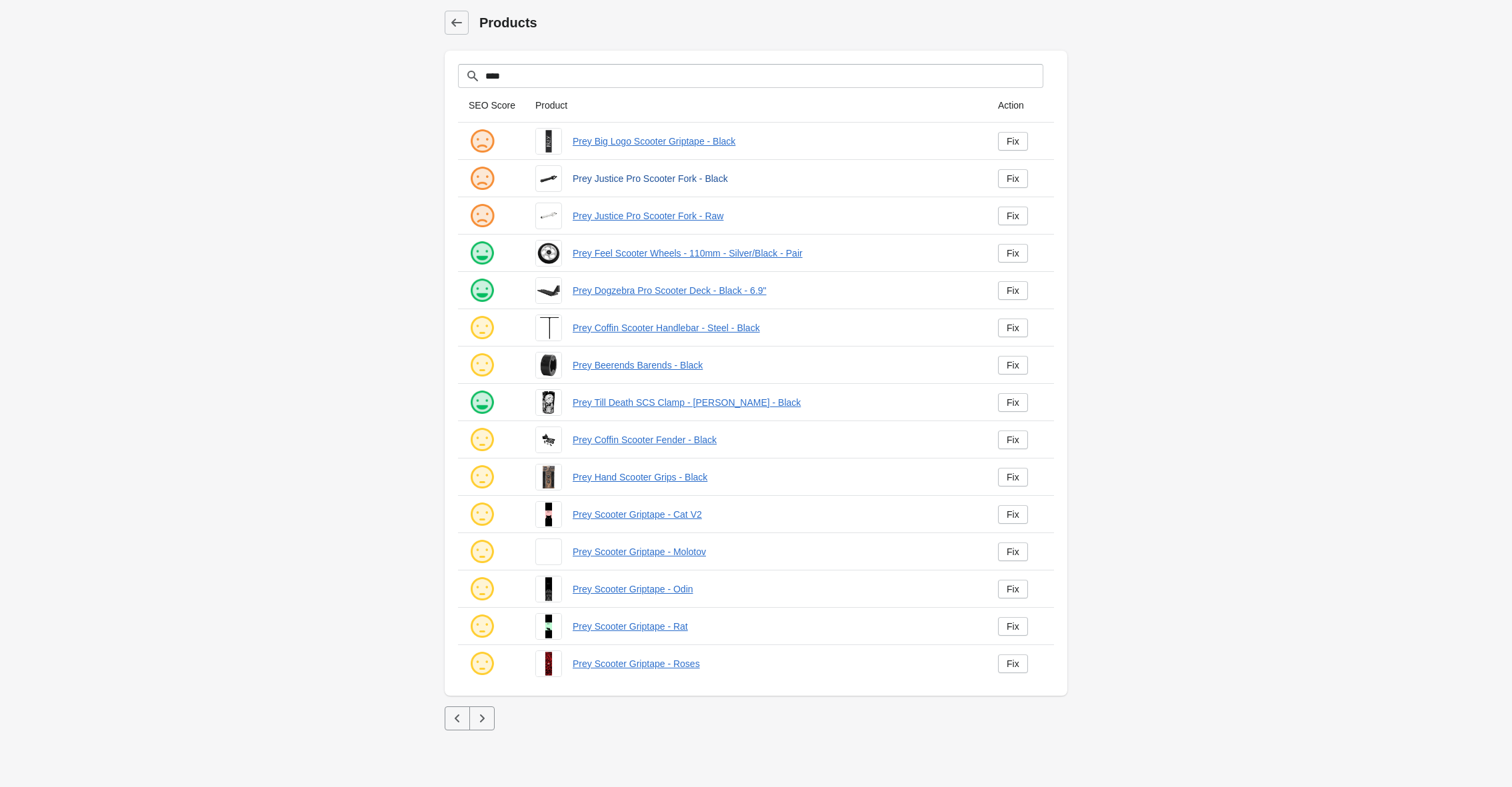
click at [613, 180] on link "Prey Justice Pro Scooter Fork - Black" at bounding box center [774, 179] width 404 height 13
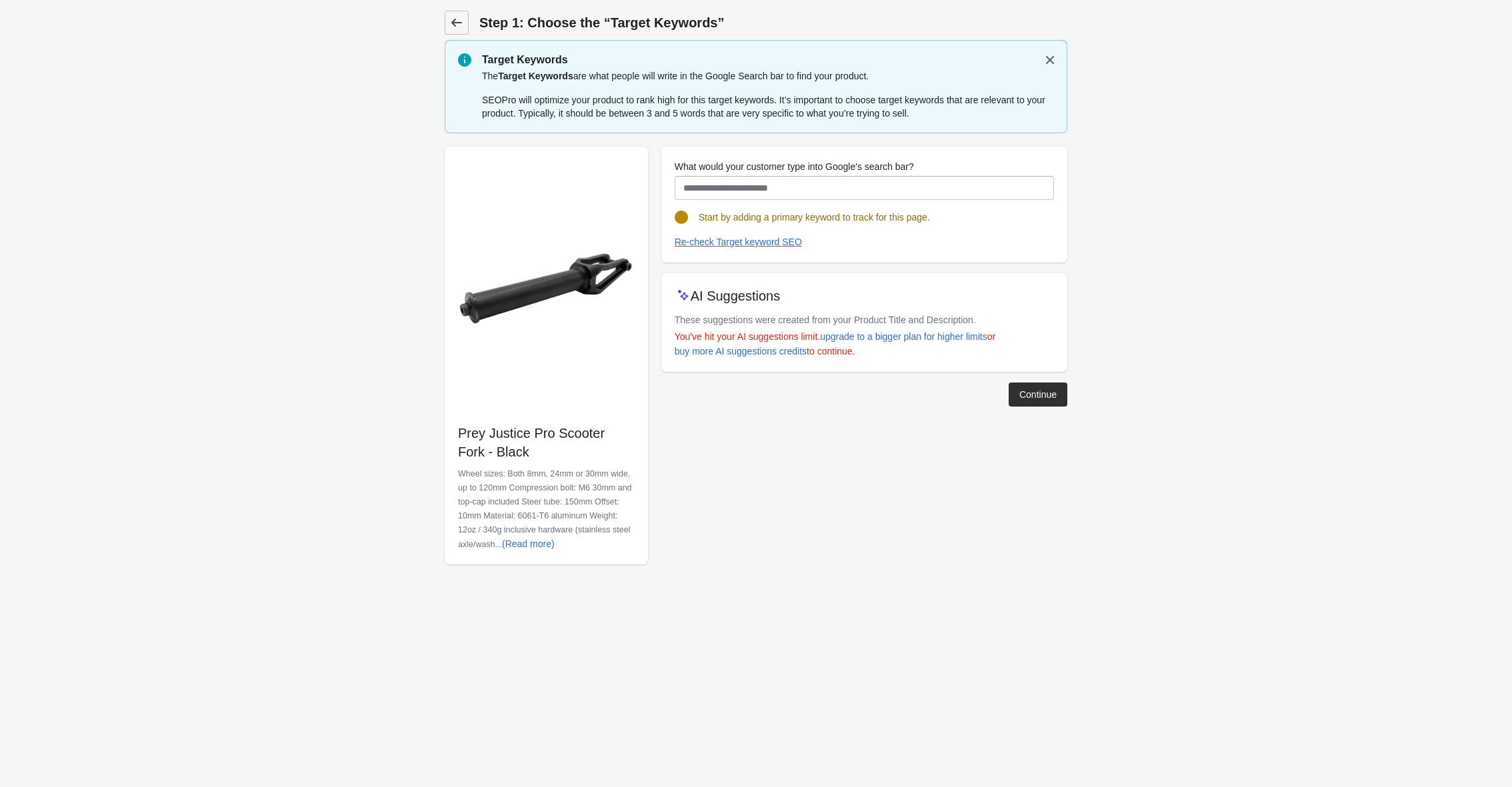
click at [463, 13] on link at bounding box center [457, 22] width 24 height 24
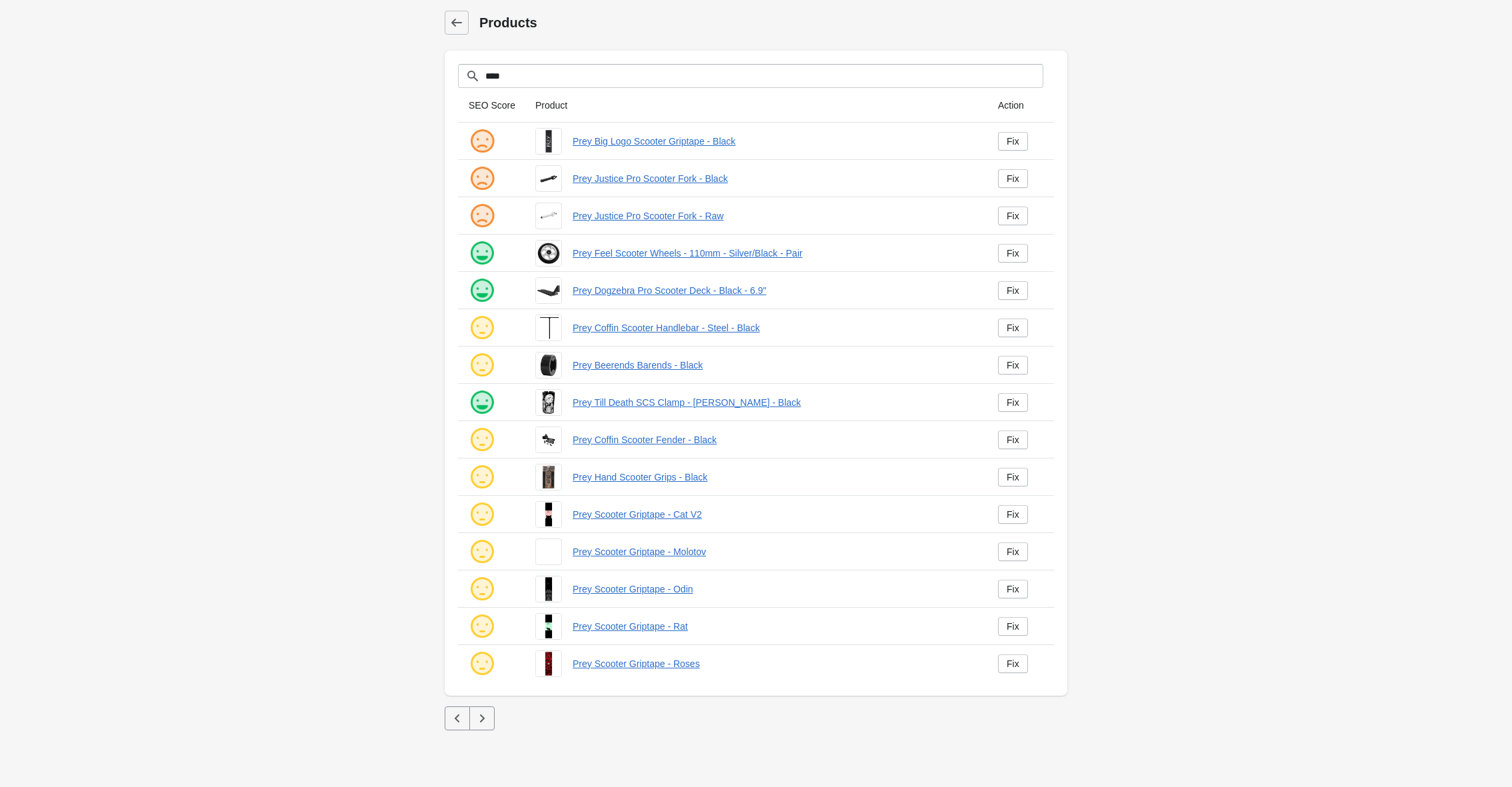
click at [456, 26] on icon at bounding box center [456, 22] width 10 height 8
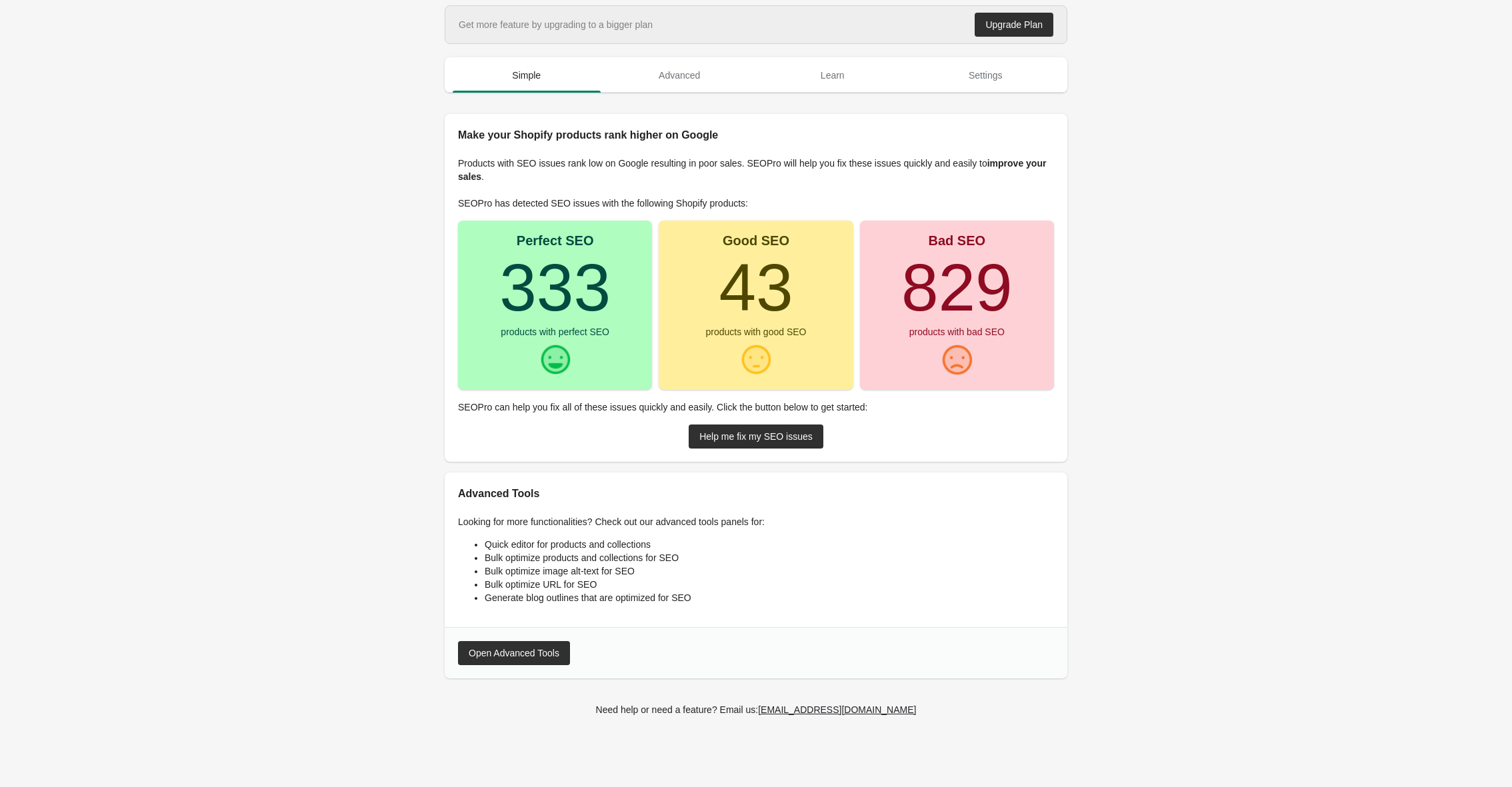
drag, startPoint x: 1018, startPoint y: 291, endPoint x: 544, endPoint y: 300, distance: 474.1
click at [544, 300] on div "Perfect SEO 333 products with perfect SEO Good SEO 43 products with good SEO Ba…" at bounding box center [756, 305] width 595 height 169
click at [1227, 300] on main "Get more feature by upgrading to a bigger plan Upgrade Plan Simple Advanced Lea…" at bounding box center [756, 375] width 1512 height 739
click at [0, 233] on html "Get more feature by upgrading to a bigger plan Upgrade Plan Simple Advanced Lea…" at bounding box center [756, 394] width 1512 height 787
